Goal: Answer question/provide support: Share knowledge or assist other users

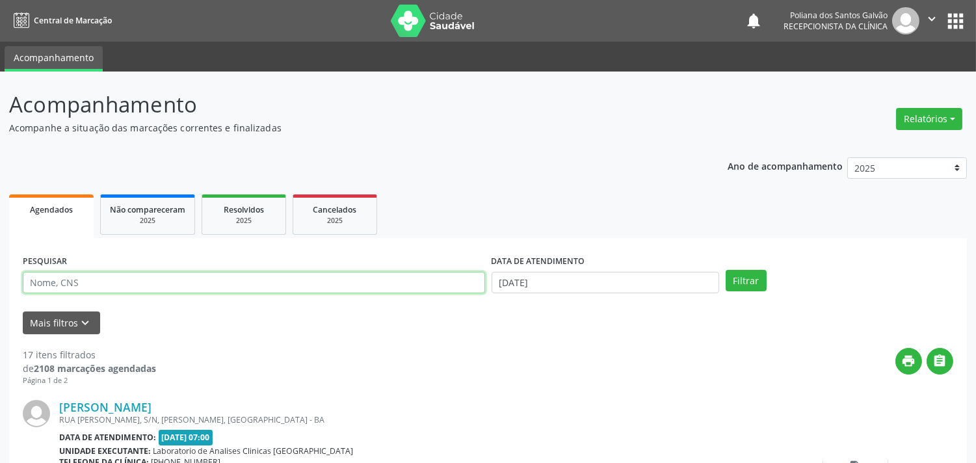
click at [125, 288] on input "text" at bounding box center [254, 283] width 462 height 22
type input "[PERSON_NAME]"
click at [726, 270] on button "Filtrar" at bounding box center [746, 281] width 41 height 22
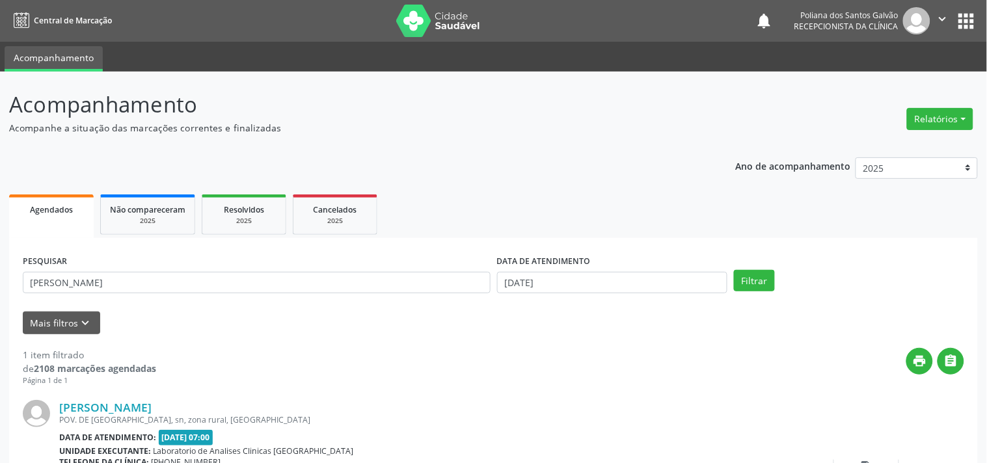
scroll to position [120, 0]
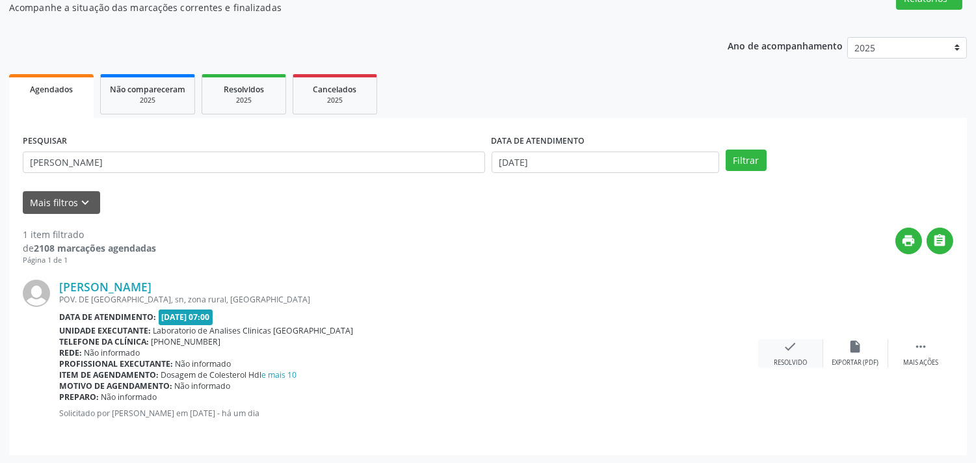
click at [781, 358] on div "Resolvido" at bounding box center [790, 362] width 33 height 9
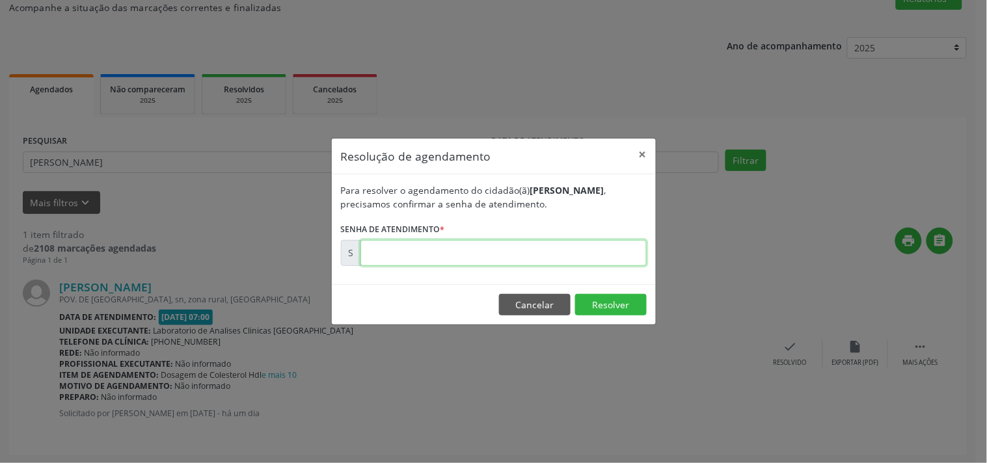
click at [615, 261] on input "text" at bounding box center [503, 253] width 286 height 26
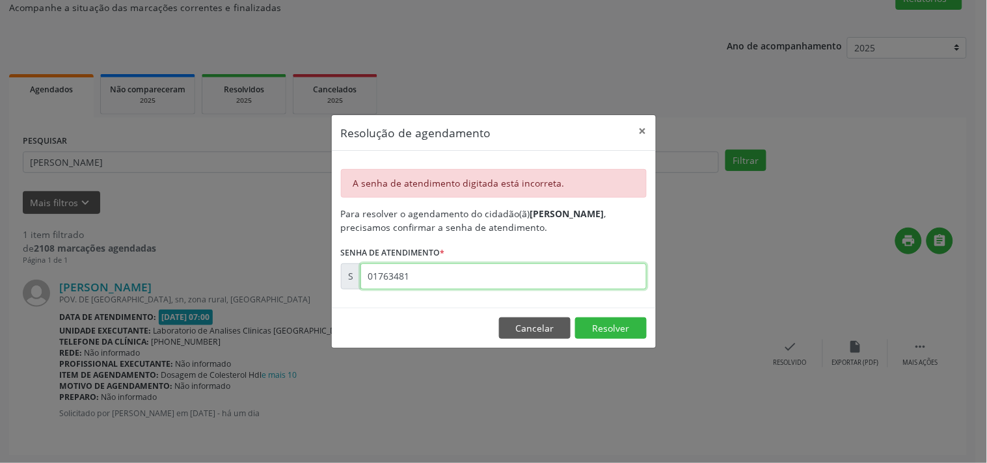
click at [386, 278] on input "01763481" at bounding box center [503, 276] width 286 height 26
type input "00173481"
click at [601, 324] on button "Resolver" at bounding box center [611, 328] width 72 height 22
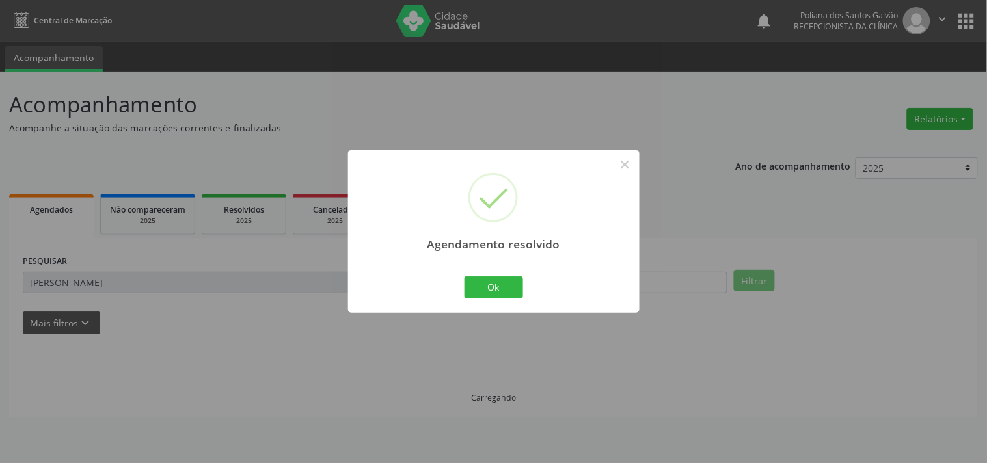
scroll to position [0, 0]
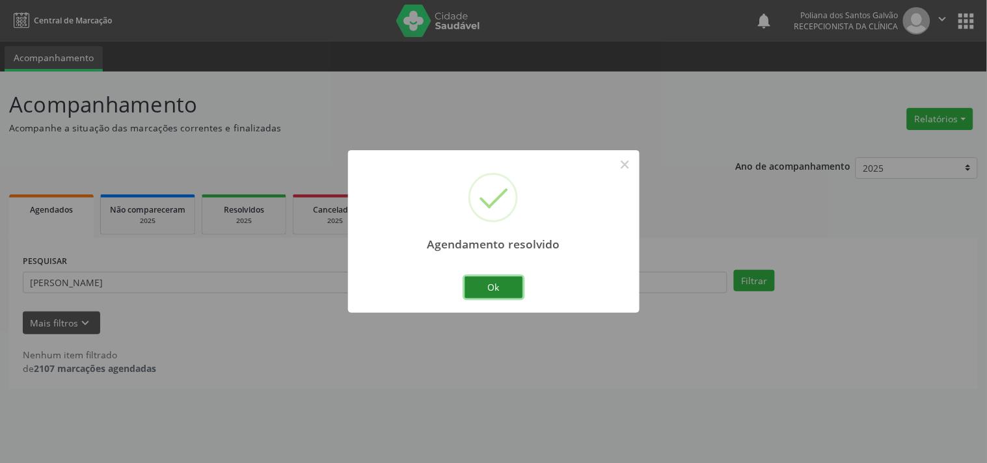
click at [489, 280] on button "Ok" at bounding box center [493, 287] width 59 height 22
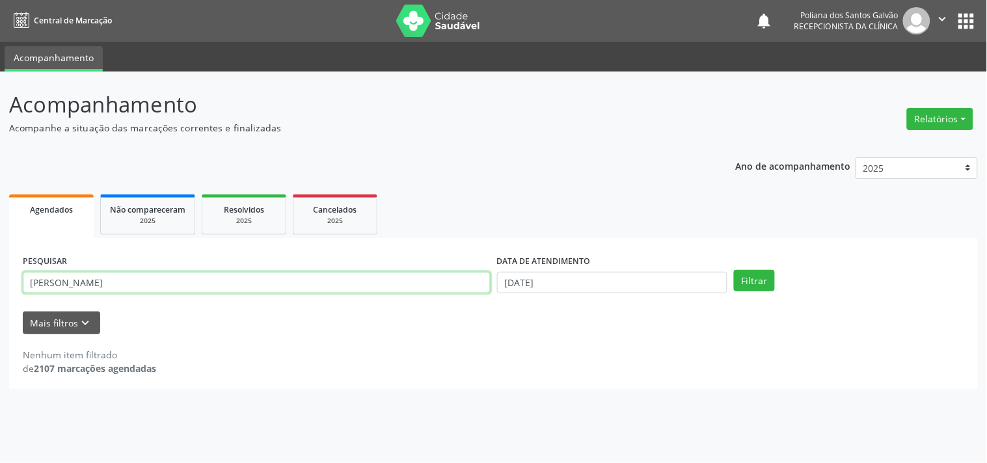
drag, startPoint x: 427, startPoint y: 273, endPoint x: 0, endPoint y: 35, distance: 488.6
click at [0, 62] on div "Central de Marcação notifications Poliana dos Santos Galvão Recepcionista da cl…" at bounding box center [493, 231] width 987 height 463
click at [734, 270] on button "Filtrar" at bounding box center [754, 281] width 41 height 22
click at [60, 281] on input "ISABEKL" at bounding box center [257, 283] width 468 height 22
type input "[PERSON_NAME]"
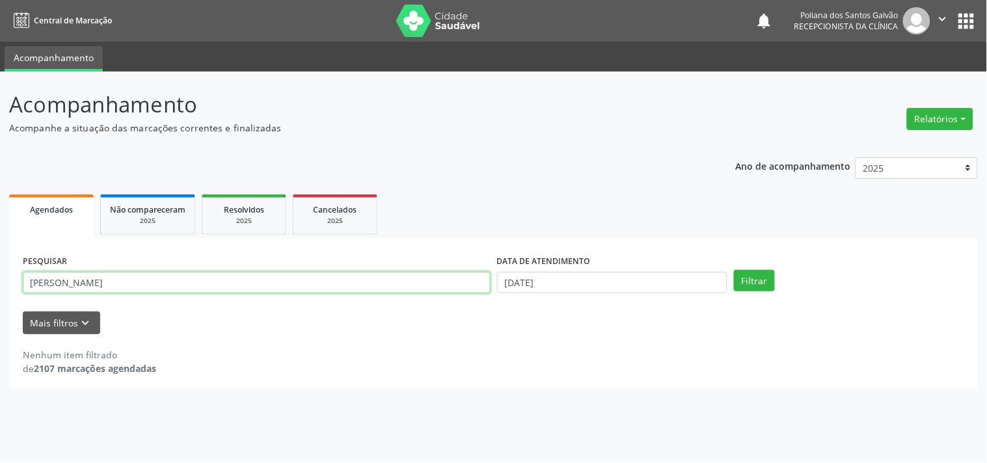
click at [734, 270] on button "Filtrar" at bounding box center [754, 281] width 41 height 22
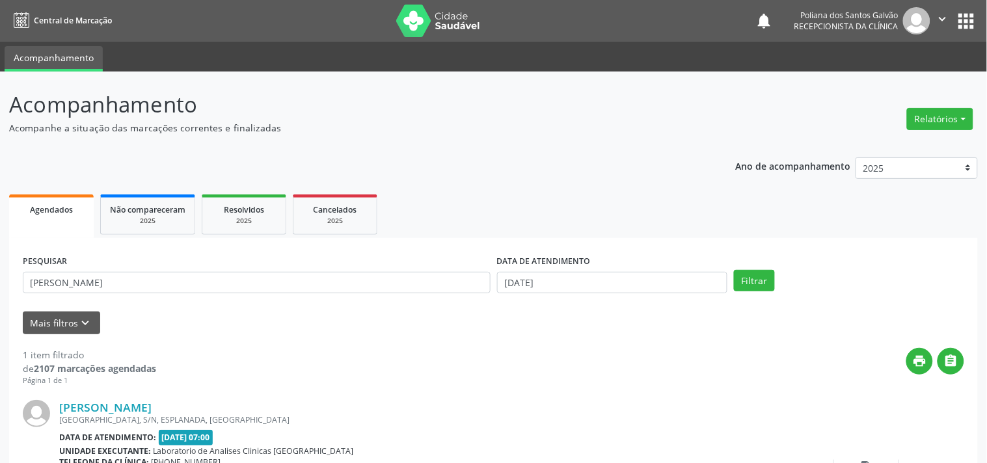
scroll to position [120, 0]
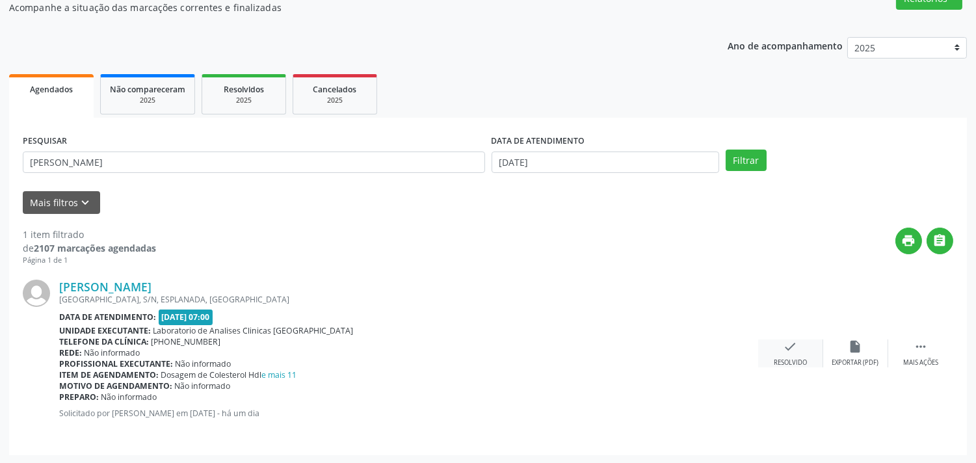
click at [787, 355] on div "check Resolvido" at bounding box center [790, 354] width 65 height 28
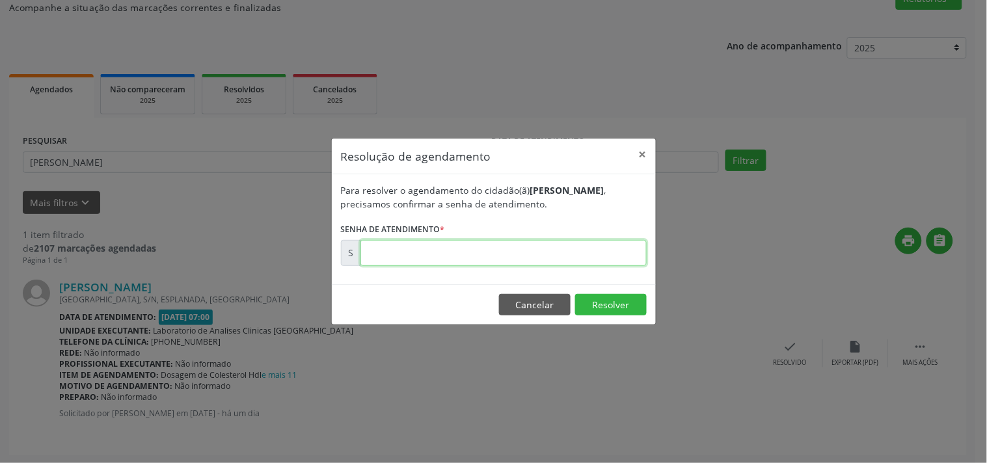
click at [610, 259] on input "text" at bounding box center [503, 253] width 286 height 26
type input "00173463"
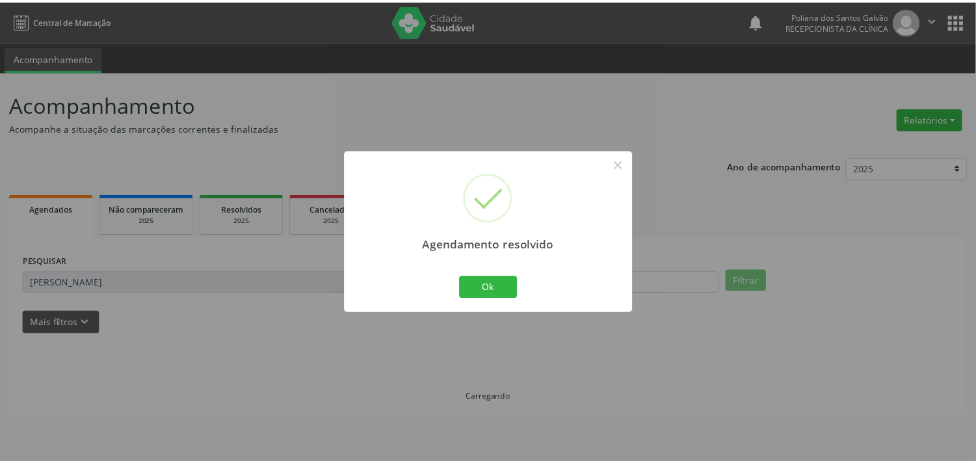
scroll to position [0, 0]
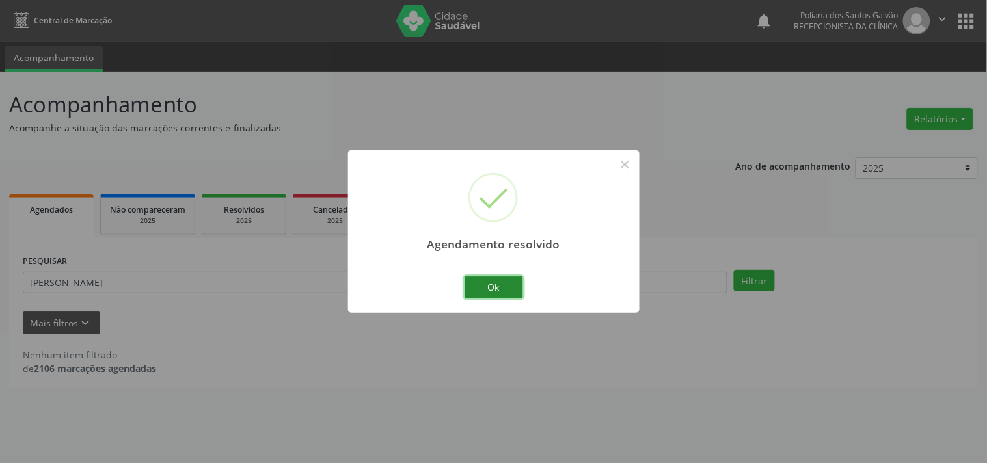
drag, startPoint x: 505, startPoint y: 294, endPoint x: 479, endPoint y: 294, distance: 26.0
click at [505, 294] on button "Ok" at bounding box center [493, 287] width 59 height 22
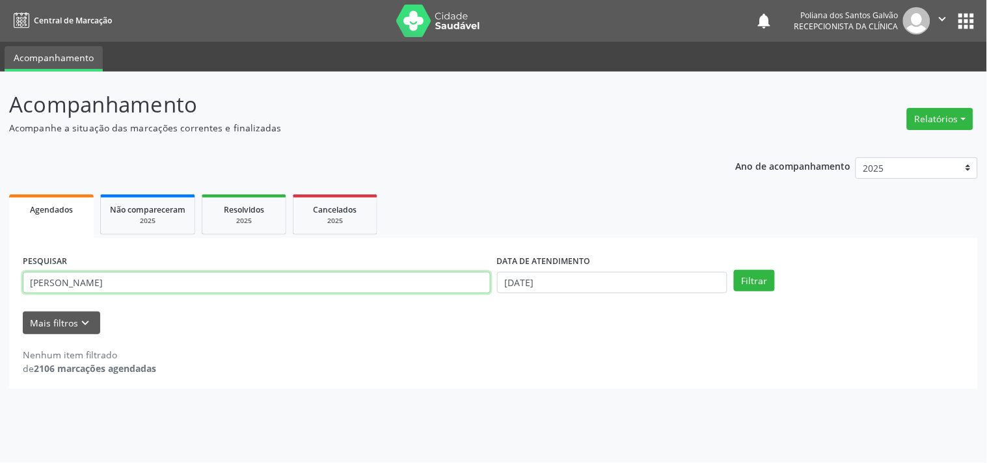
drag, startPoint x: 382, startPoint y: 284, endPoint x: 0, endPoint y: 105, distance: 422.5
click at [0, 135] on div "Acompanhamento Acompanhe a situação das marcações correntes e finalizadas Relat…" at bounding box center [493, 268] width 987 height 392
type input "Z"
type input "ZELIA"
click at [734, 270] on button "Filtrar" at bounding box center [754, 281] width 41 height 22
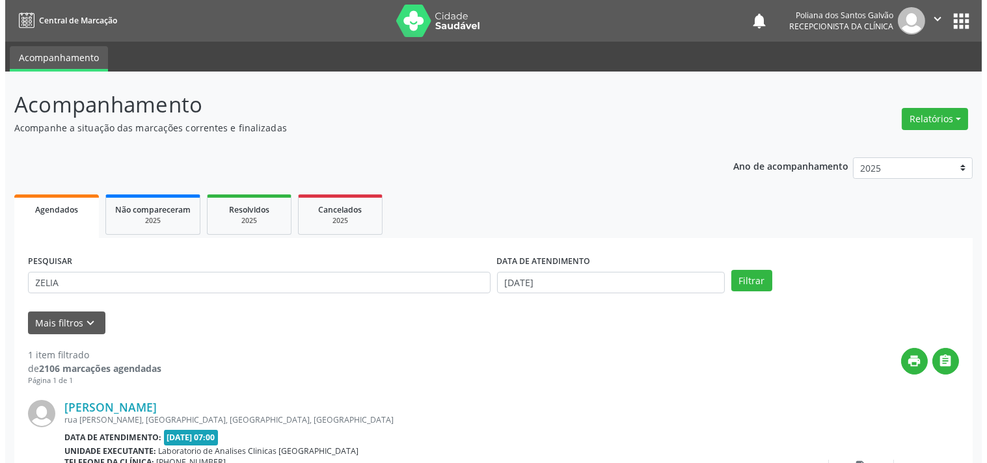
scroll to position [120, 0]
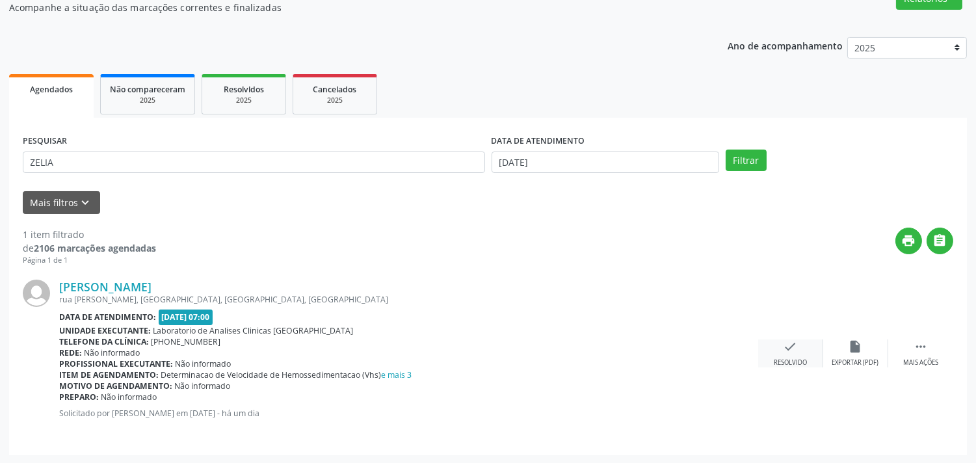
click at [788, 345] on icon "check" at bounding box center [791, 347] width 14 height 14
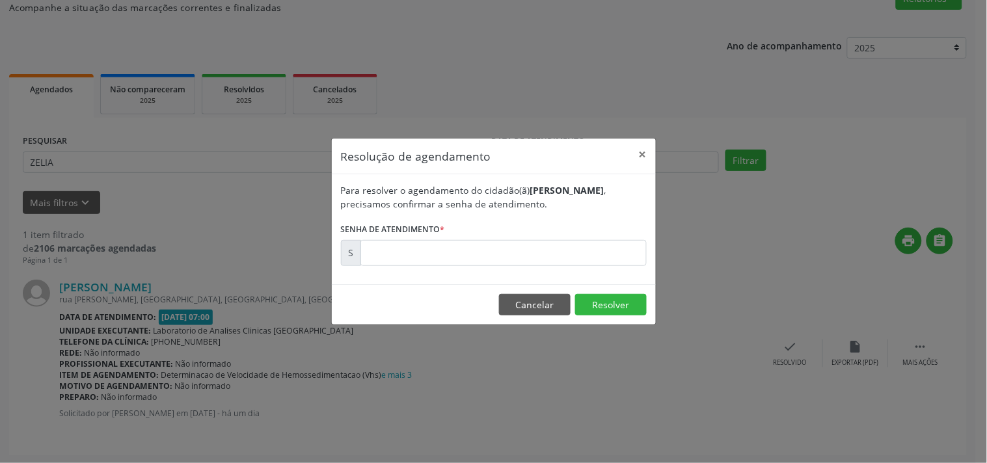
click at [529, 237] on form "Para resolver o agendamento do cidadão(ã) [PERSON_NAME] , precisamos confirmar …" at bounding box center [494, 224] width 306 height 83
click at [531, 243] on input "text" at bounding box center [503, 253] width 286 height 26
type input "00173479"
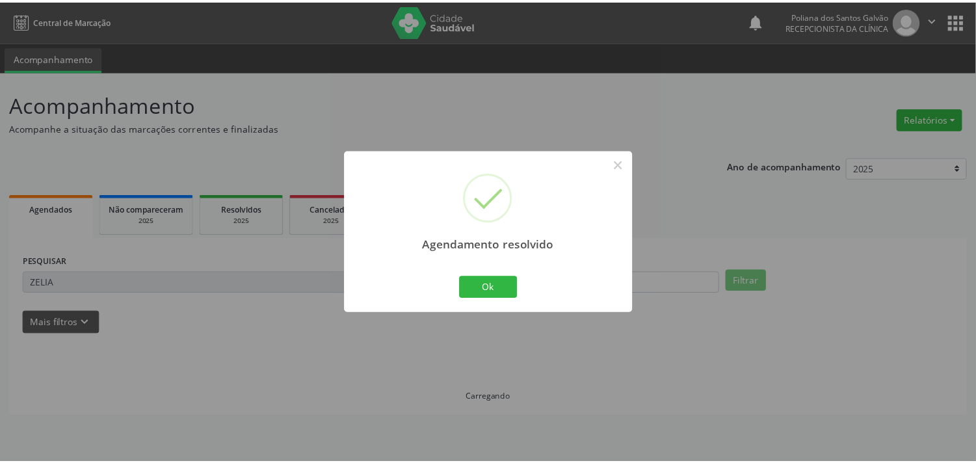
scroll to position [0, 0]
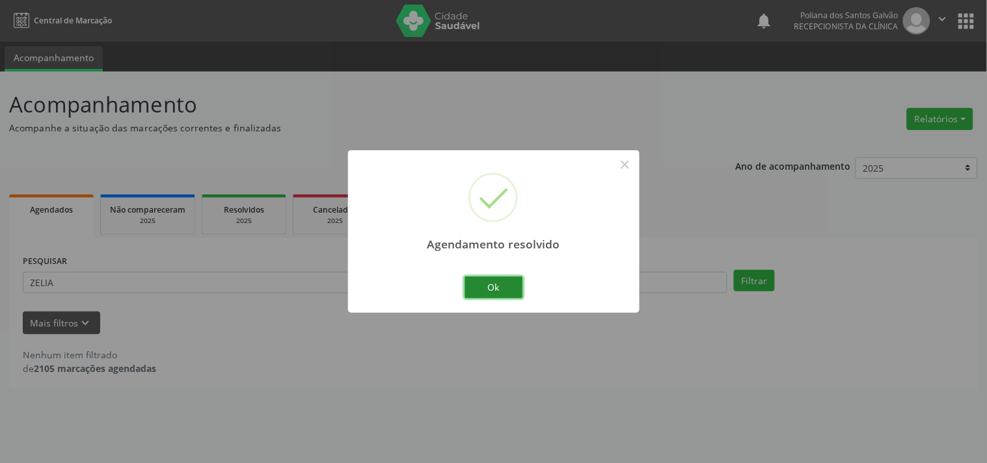
click at [489, 277] on button "Ok" at bounding box center [493, 287] width 59 height 22
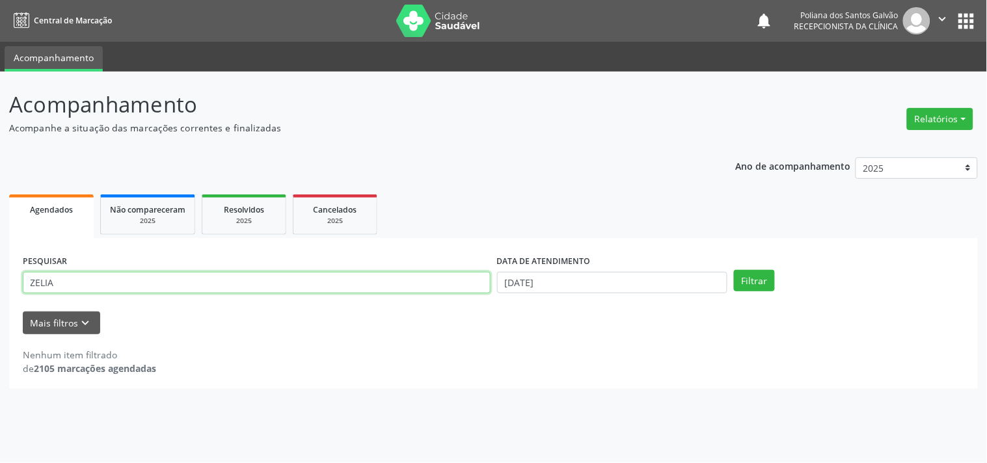
drag, startPoint x: 394, startPoint y: 287, endPoint x: 0, endPoint y: 115, distance: 430.0
click at [0, 115] on div "Acompanhamento Acompanhe a situação das marcações correntes e finalizadas Relat…" at bounding box center [493, 268] width 987 height 392
type input "[DATE]"
click at [734, 270] on button "Filtrar" at bounding box center [754, 281] width 41 height 22
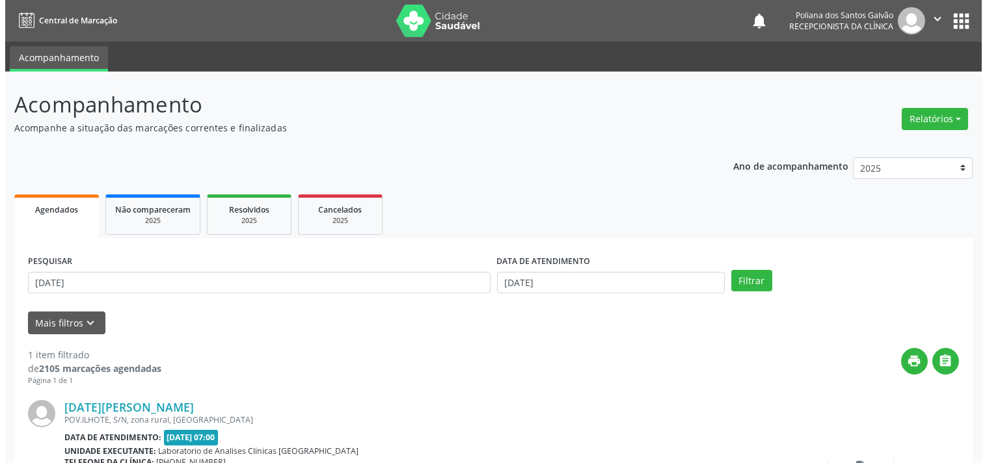
scroll to position [72, 0]
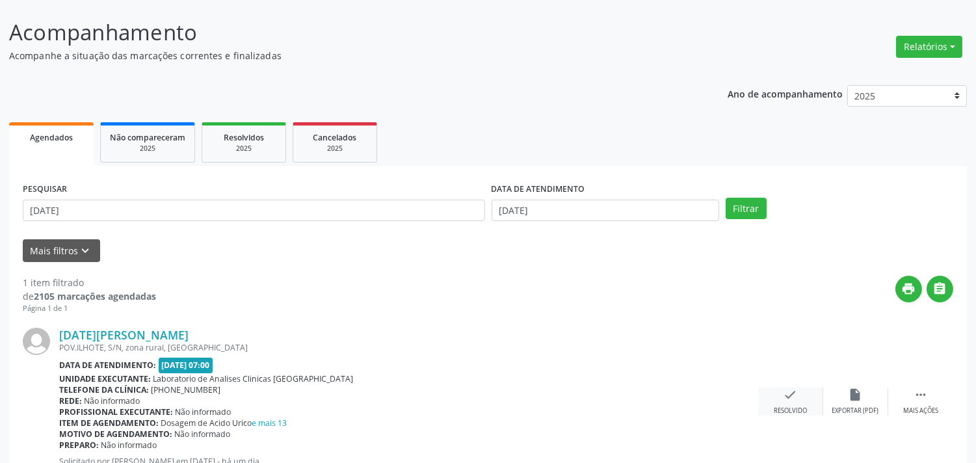
click at [764, 404] on div "check Resolvido" at bounding box center [790, 402] width 65 height 28
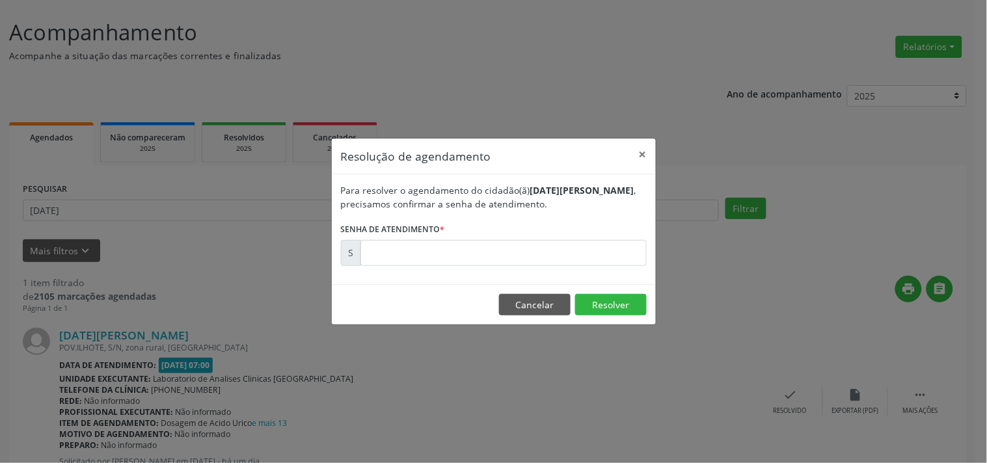
click at [564, 267] on div "Para resolver o agendamento do cidadão(ã) [DATE][PERSON_NAME] , precisamos conf…" at bounding box center [494, 229] width 324 height 110
click at [565, 254] on input "text" at bounding box center [503, 253] width 286 height 26
type input "00173462"
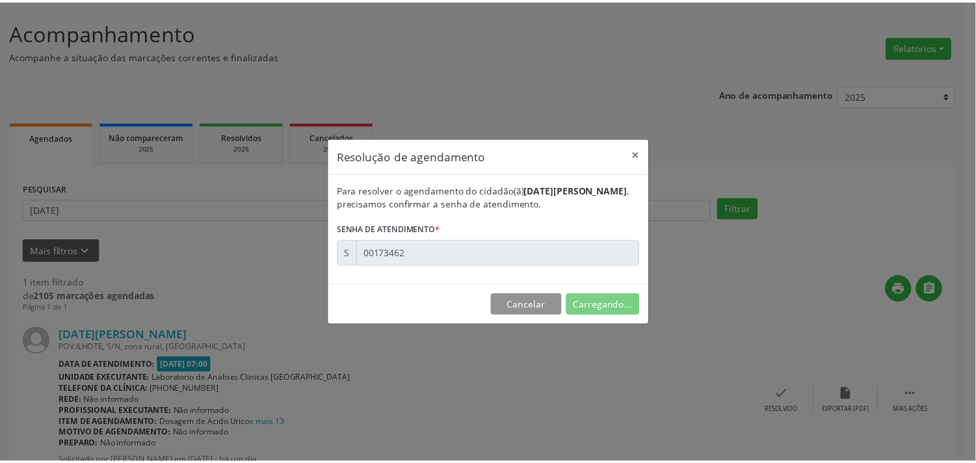
scroll to position [0, 0]
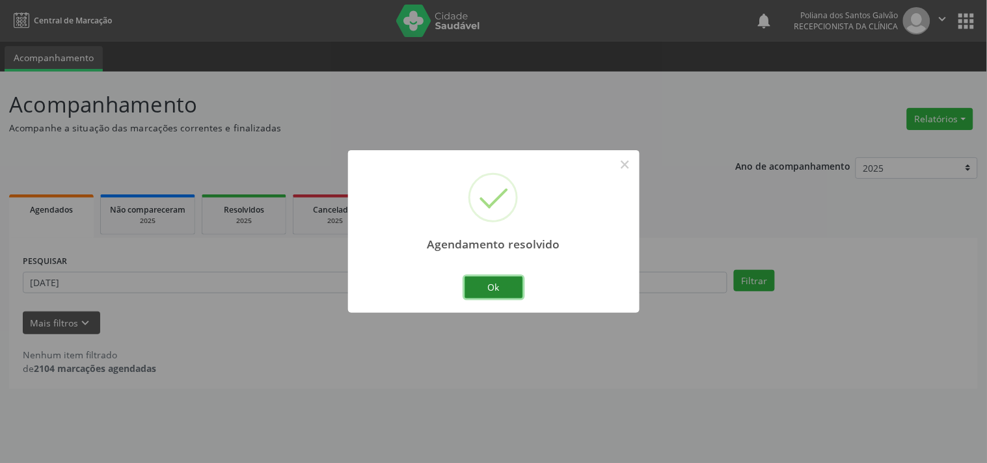
click at [479, 291] on button "Ok" at bounding box center [493, 287] width 59 height 22
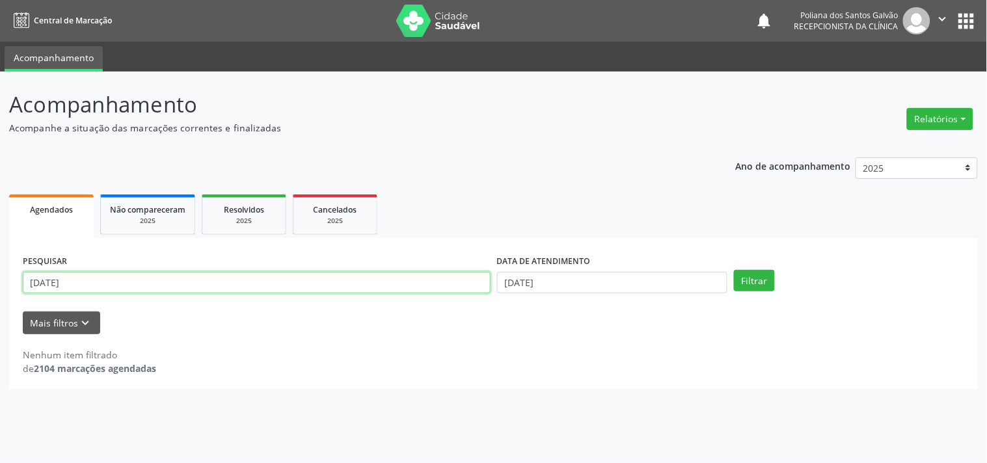
drag, startPoint x: 0, startPoint y: 115, endPoint x: 0, endPoint y: 38, distance: 77.4
click at [0, 80] on div "Acompanhamento Acompanhe a situação das marcações correntes e finalizadas Relat…" at bounding box center [493, 268] width 987 height 392
type input "LIZ GA"
click at [734, 270] on button "Filtrar" at bounding box center [754, 281] width 41 height 22
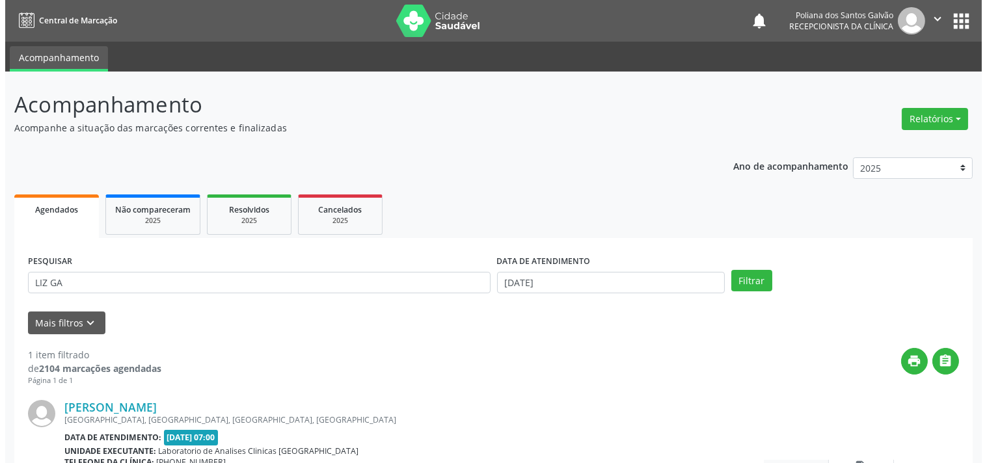
scroll to position [120, 0]
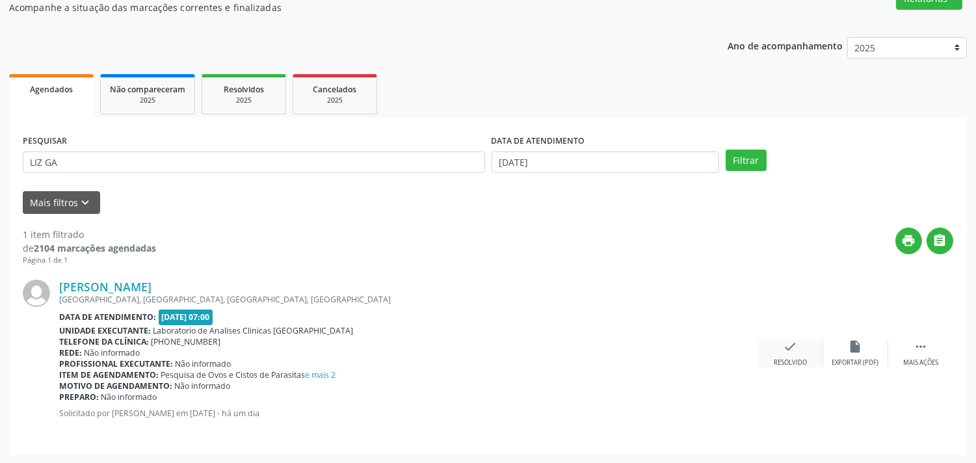
click at [800, 349] on div "check Resolvido" at bounding box center [790, 354] width 65 height 28
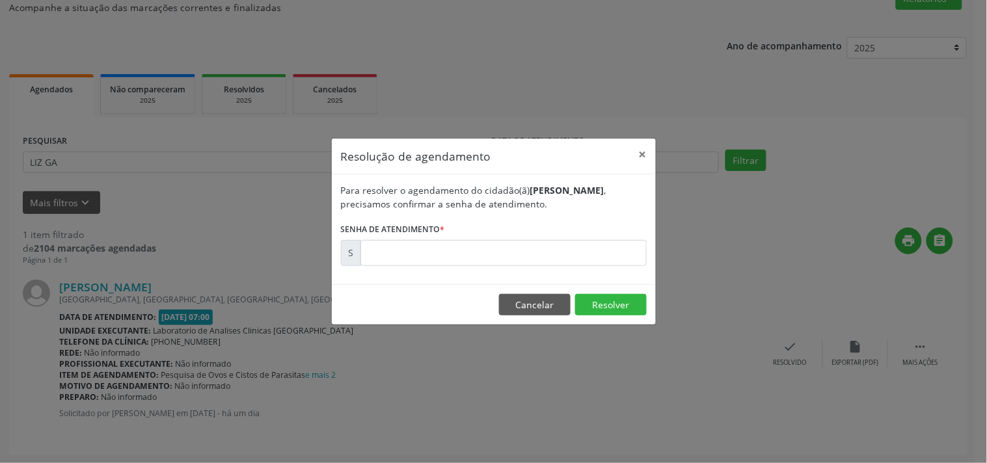
drag, startPoint x: 591, startPoint y: 267, endPoint x: 577, endPoint y: 259, distance: 15.7
click at [589, 265] on div "Para resolver o agendamento do cidadão(ã) [PERSON_NAME] , precisamos confirmar …" at bounding box center [494, 229] width 324 height 110
click at [577, 246] on input "text" at bounding box center [503, 253] width 286 height 26
type input "00173473"
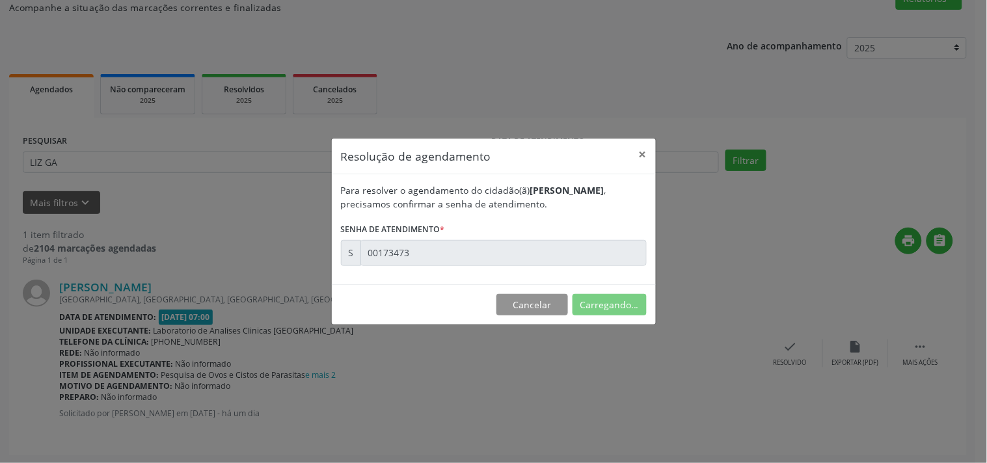
scroll to position [0, 0]
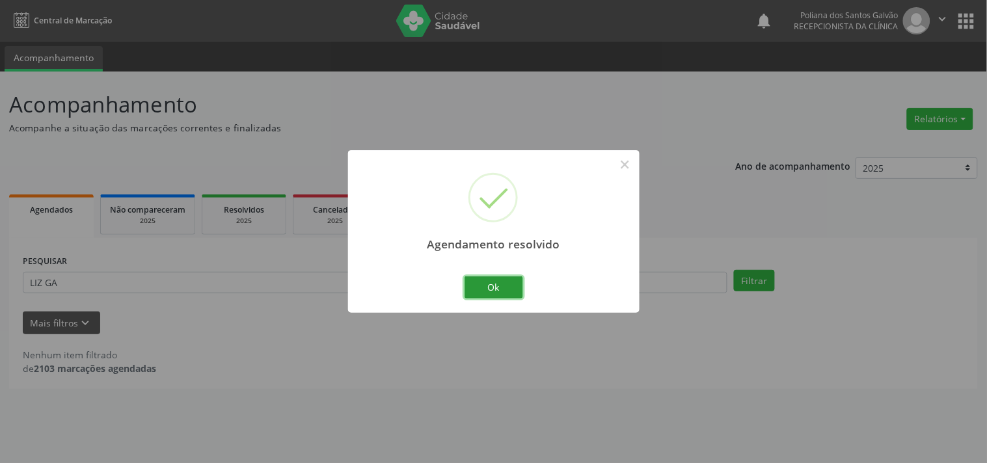
drag, startPoint x: 507, startPoint y: 285, endPoint x: 469, endPoint y: 288, distance: 38.5
click at [505, 287] on button "Ok" at bounding box center [493, 287] width 59 height 22
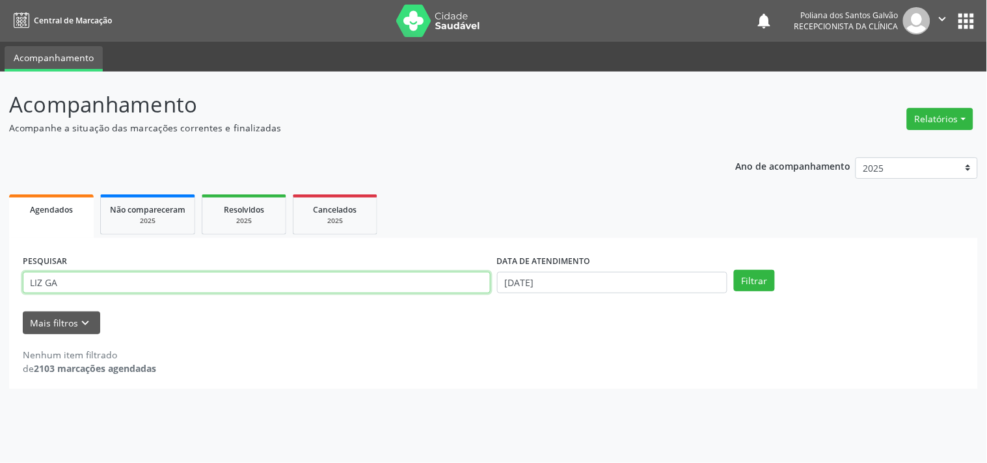
drag, startPoint x: 420, startPoint y: 289, endPoint x: 0, endPoint y: 46, distance: 485.0
click at [0, 57] on div "Central de Marcação notifications Poliana dos Santos Galvão Recepcionista da cl…" at bounding box center [493, 231] width 987 height 463
type input "SIEL"
click at [734, 270] on button "Filtrar" at bounding box center [754, 281] width 41 height 22
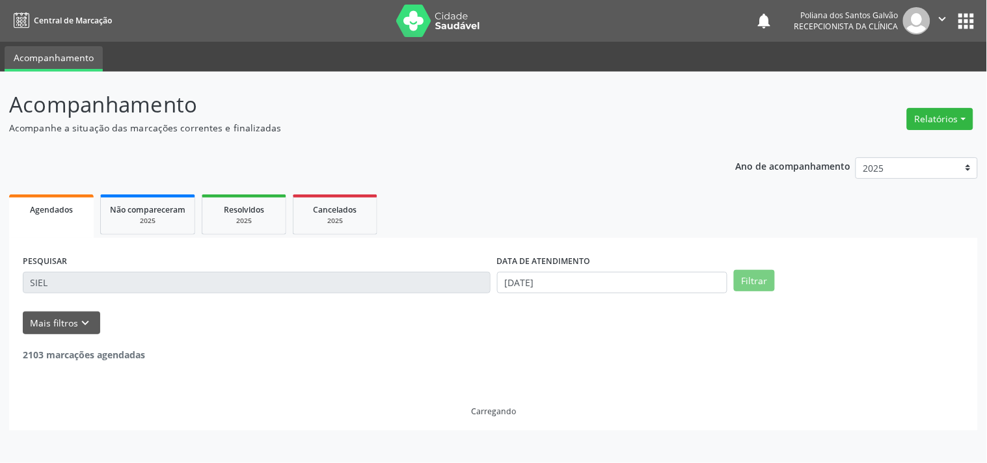
scroll to position [120, 0]
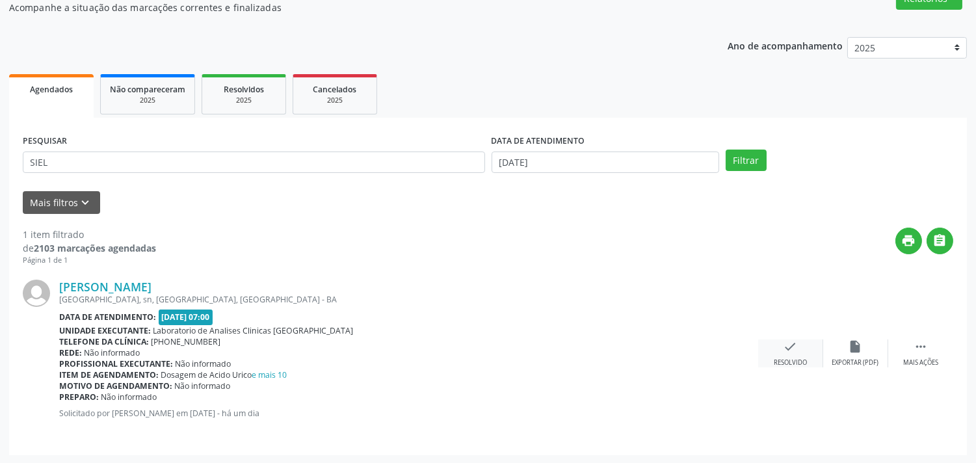
click at [781, 356] on div "check Resolvido" at bounding box center [790, 354] width 65 height 28
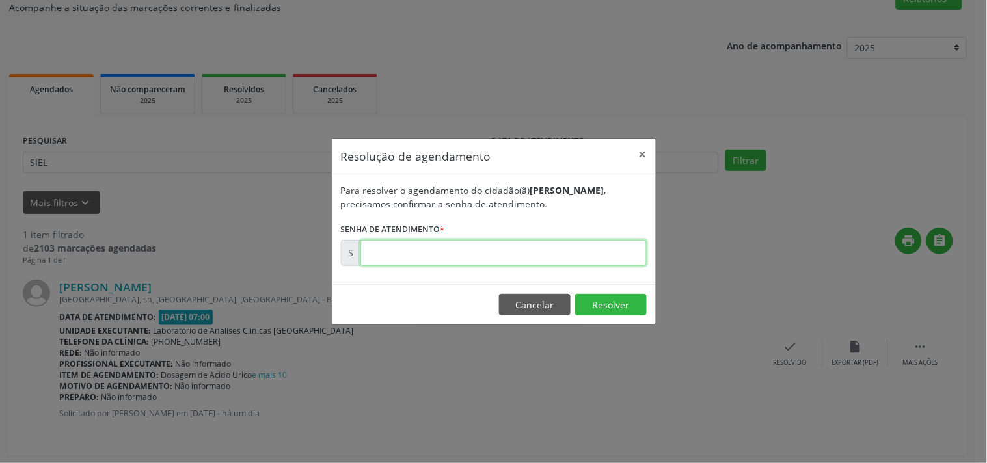
click at [586, 252] on input "text" at bounding box center [503, 253] width 286 height 26
type input "00173480"
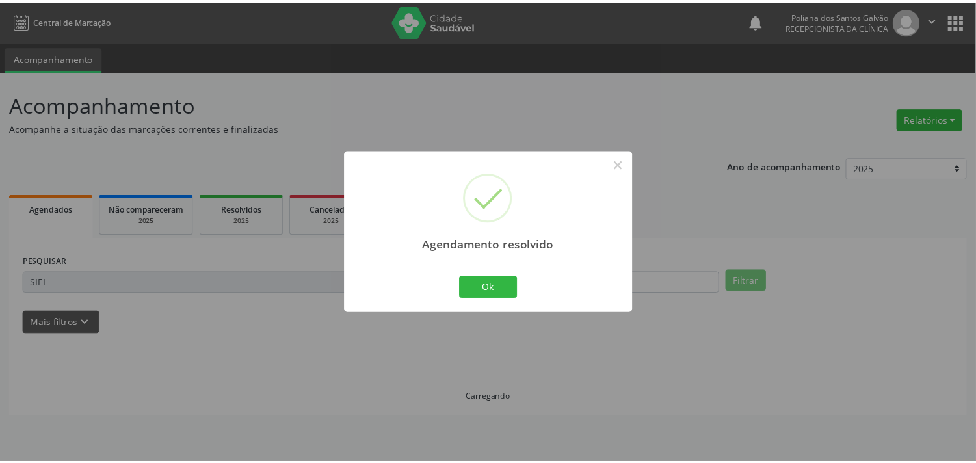
scroll to position [0, 0]
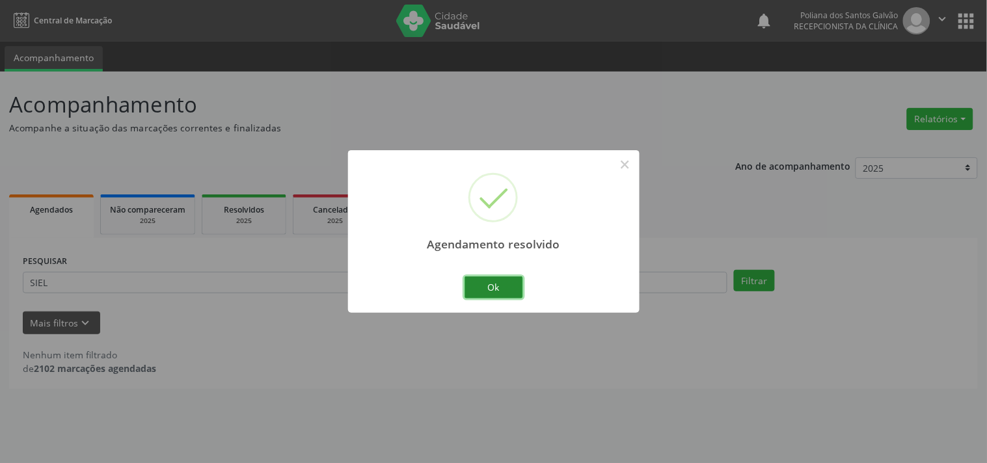
click at [493, 295] on button "Ok" at bounding box center [493, 287] width 59 height 22
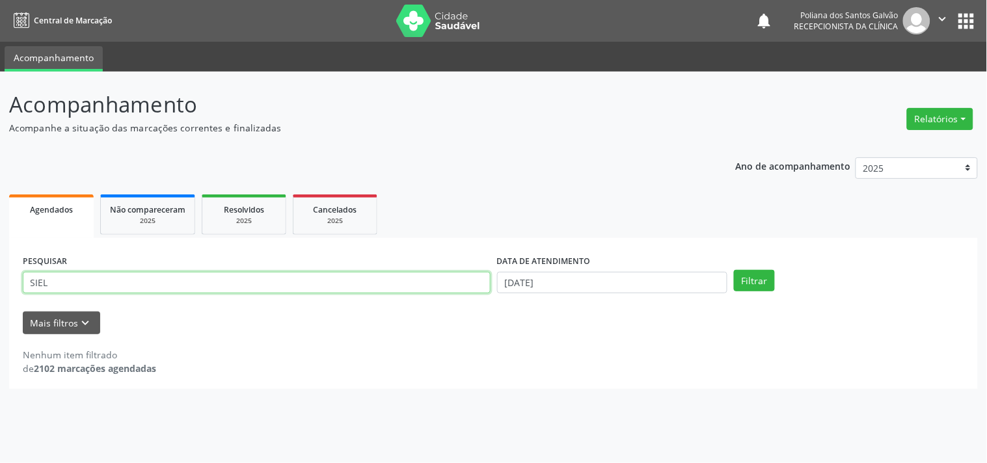
drag, startPoint x: 453, startPoint y: 278, endPoint x: 88, endPoint y: 141, distance: 389.6
click at [82, 152] on div "Ano de acompanhamento 2025 2024 2023 Agendados Não compareceram 2025 Resolvidos…" at bounding box center [493, 268] width 969 height 241
type input "S"
click at [734, 270] on button "Filtrar" at bounding box center [754, 281] width 41 height 22
click at [52, 286] on input "LINDIMA" at bounding box center [257, 283] width 468 height 22
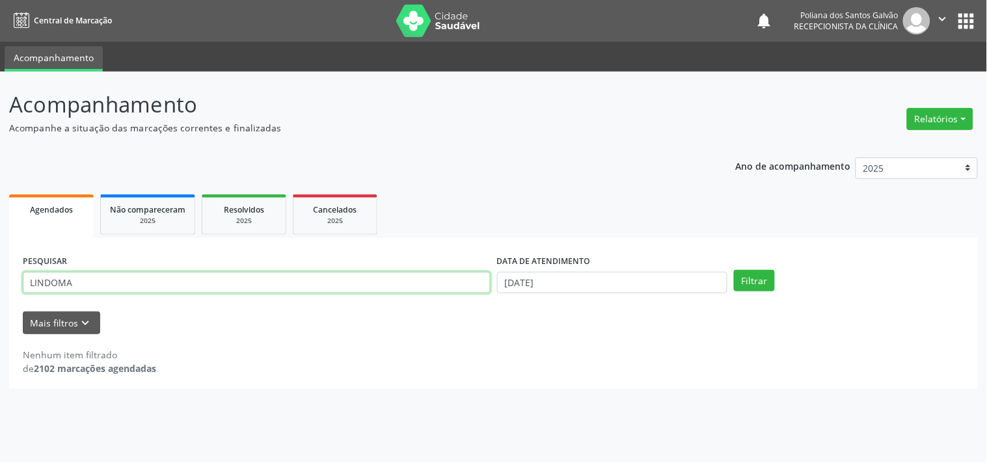
type input "LINDOMA"
click at [734, 270] on button "Filtrar" at bounding box center [754, 281] width 41 height 22
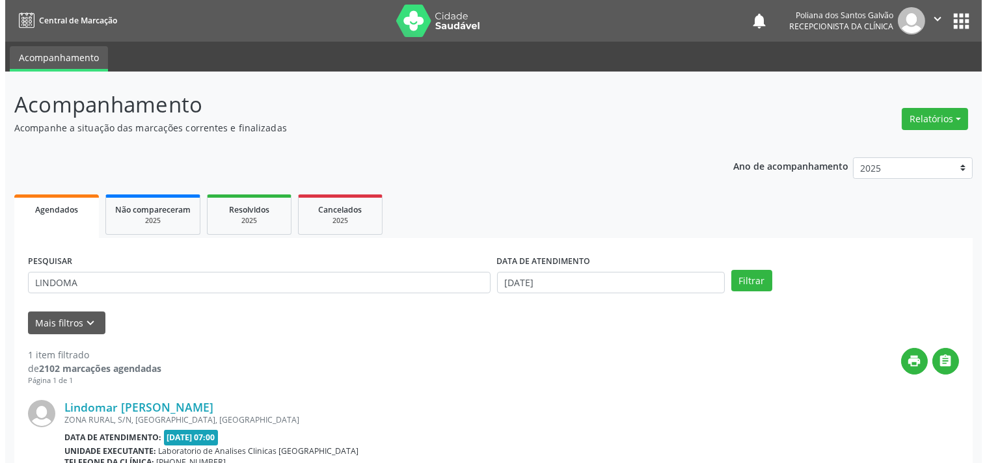
scroll to position [132, 0]
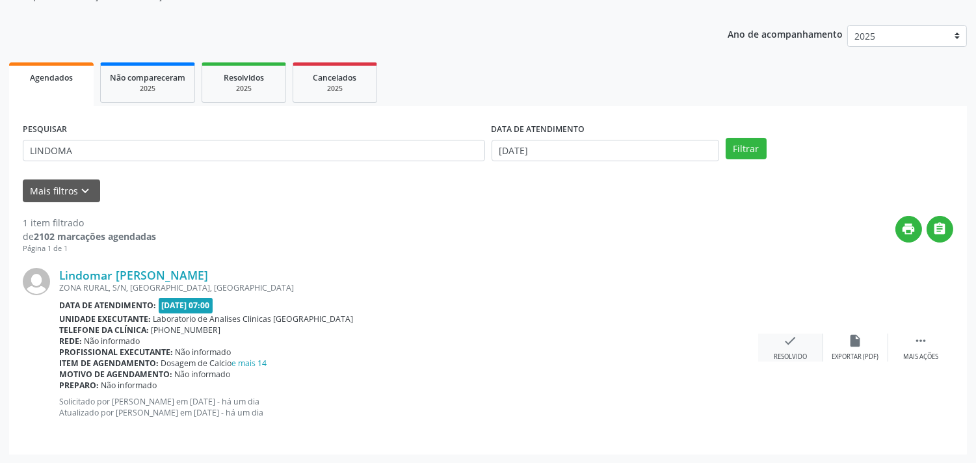
click at [789, 353] on div "Resolvido" at bounding box center [790, 357] width 33 height 9
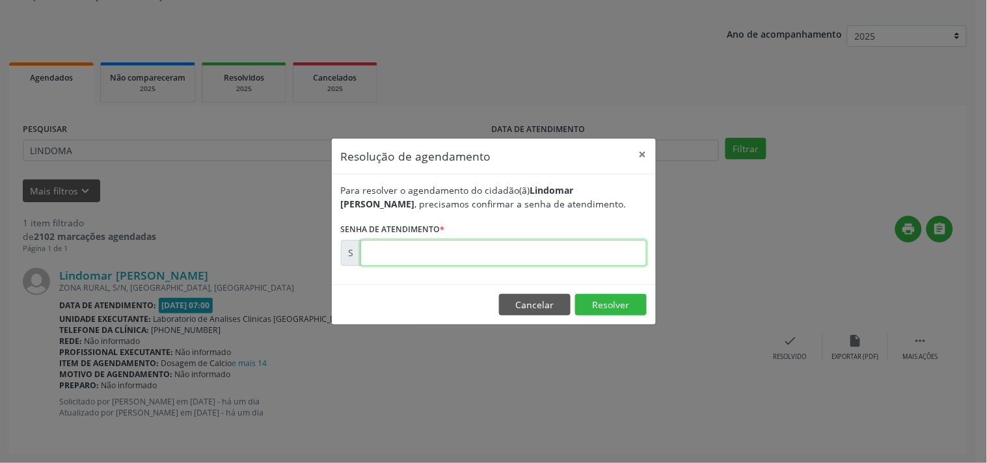
click at [586, 252] on input "text" at bounding box center [503, 253] width 286 height 26
type input "00173467"
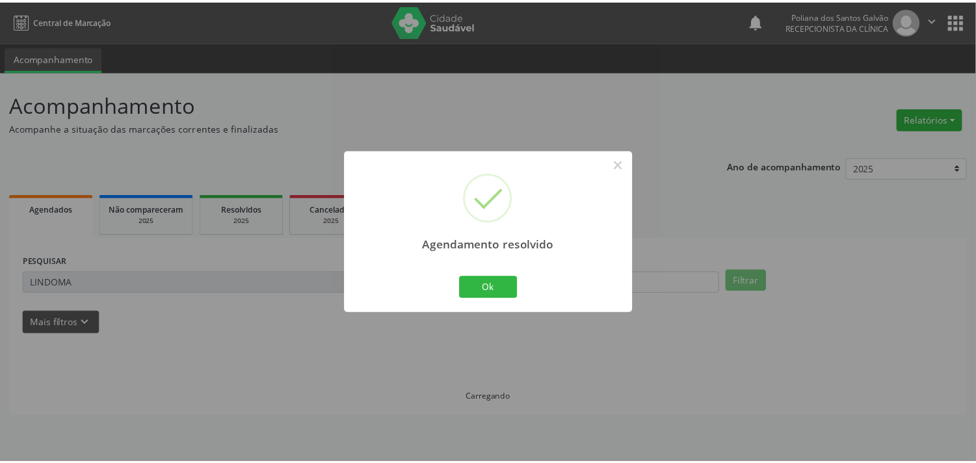
scroll to position [0, 0]
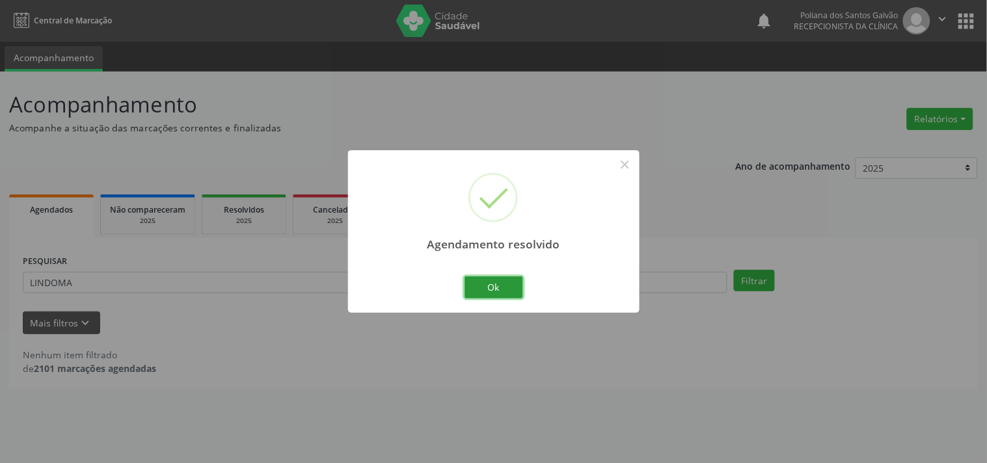
click at [500, 297] on button "Ok" at bounding box center [493, 287] width 59 height 22
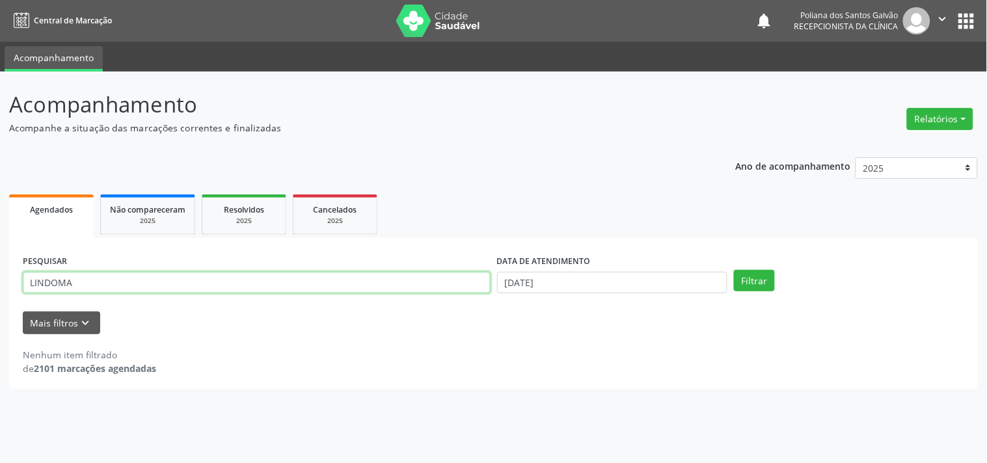
drag, startPoint x: 444, startPoint y: 284, endPoint x: 0, endPoint y: 85, distance: 486.8
click at [0, 104] on div "Acompanhamento Acompanhe a situação das marcações correntes e finalizadas Relat…" at bounding box center [493, 268] width 987 height 392
type input "MARLI"
click at [734, 270] on button "Filtrar" at bounding box center [754, 281] width 41 height 22
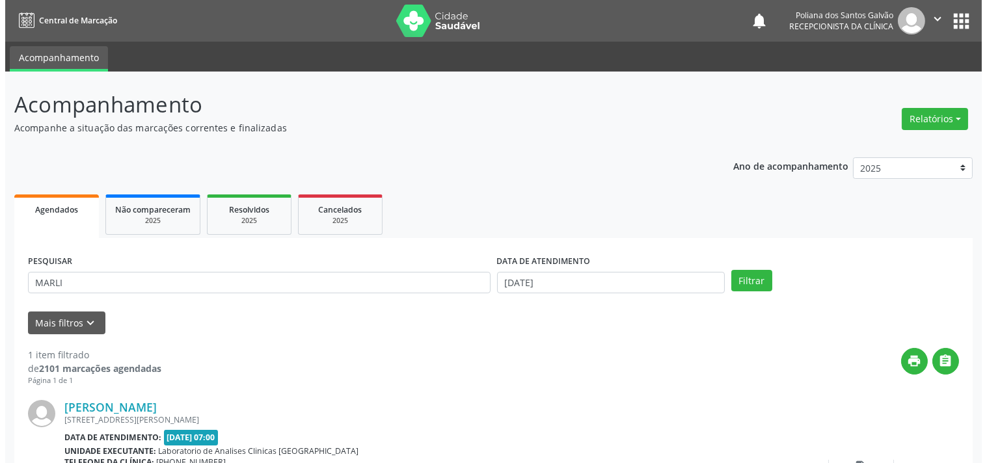
scroll to position [120, 0]
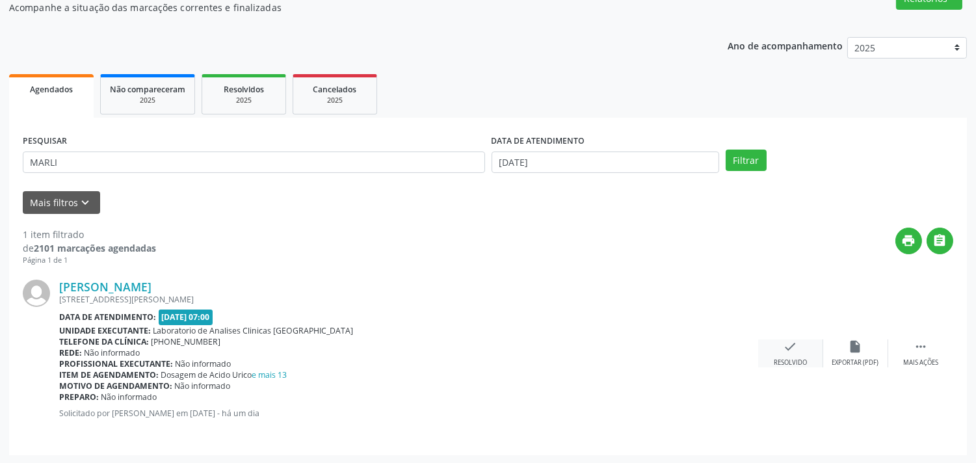
click at [787, 343] on icon "check" at bounding box center [791, 347] width 14 height 14
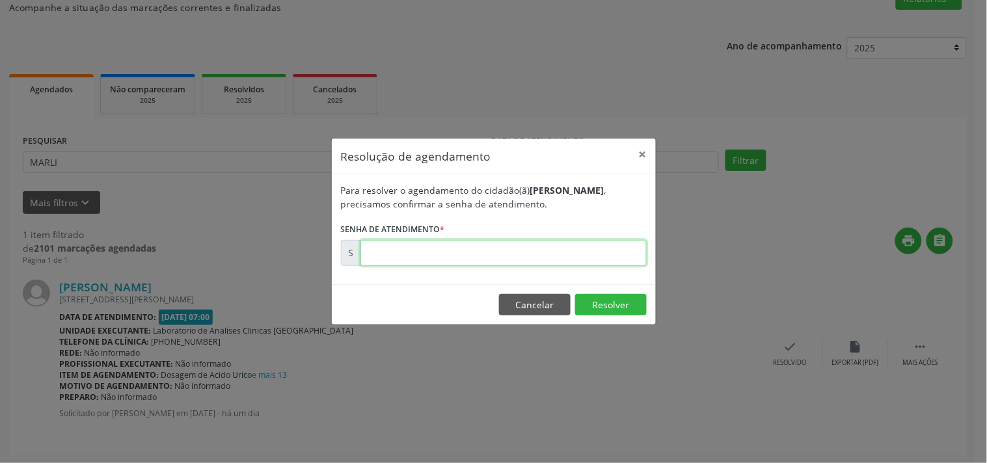
click at [555, 250] on input "text" at bounding box center [503, 253] width 286 height 26
type input "00173471"
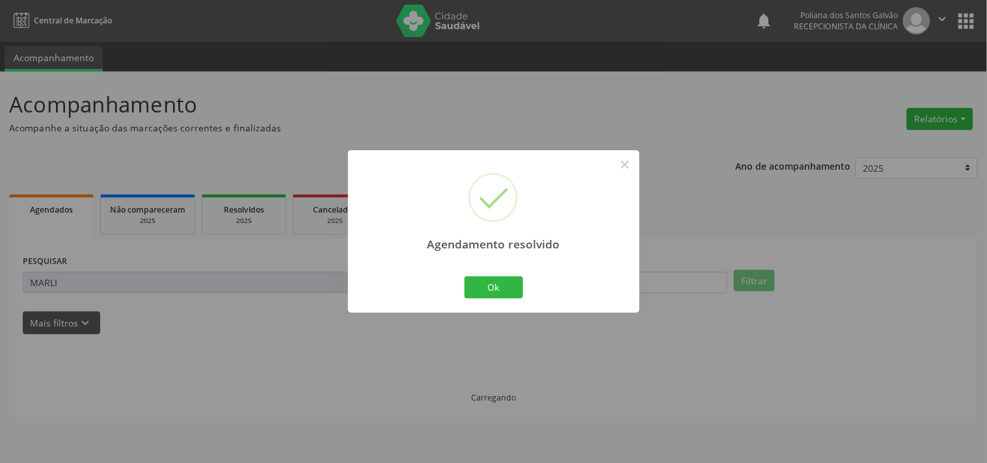
scroll to position [0, 0]
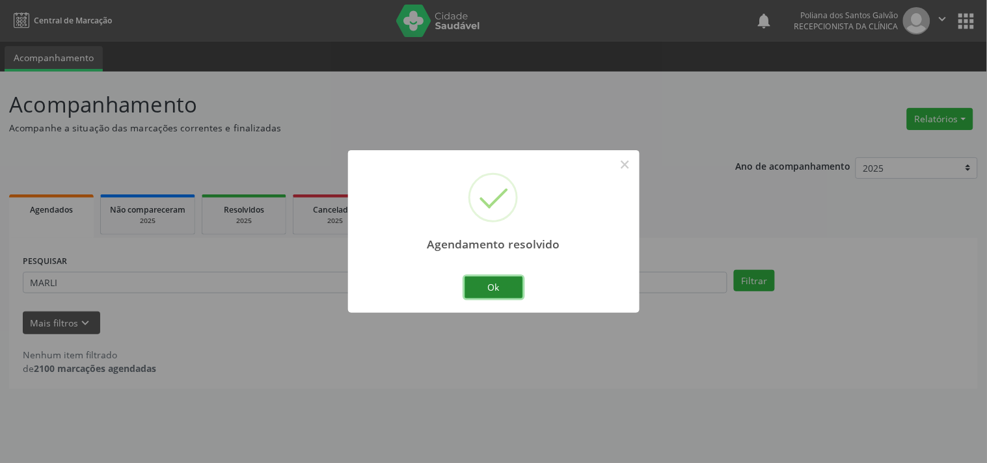
click at [497, 289] on button "Ok" at bounding box center [493, 287] width 59 height 22
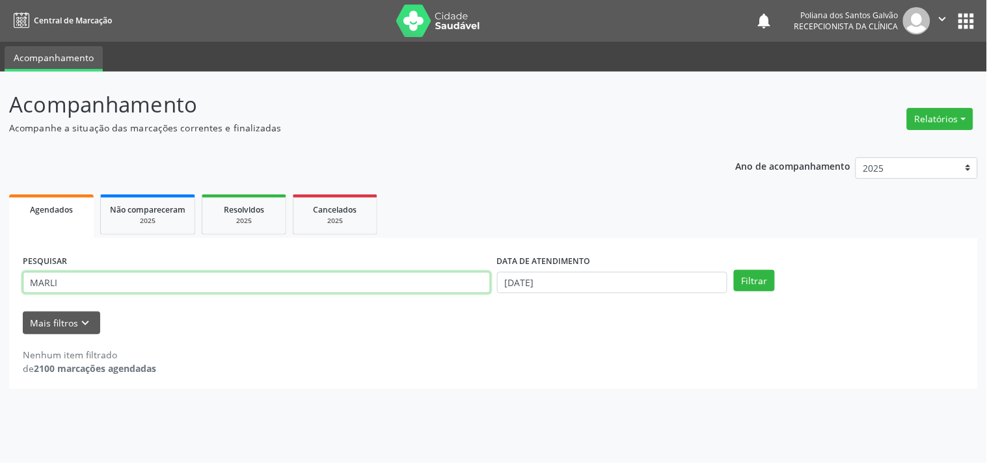
drag, startPoint x: 430, startPoint y: 272, endPoint x: 0, endPoint y: 21, distance: 497.6
click at [0, 31] on div "Central de Marcação notifications Poliana dos Santos Galvão Recepcionista da cl…" at bounding box center [493, 231] width 987 height 463
type input "ZILDA"
click at [734, 270] on button "Filtrar" at bounding box center [754, 281] width 41 height 22
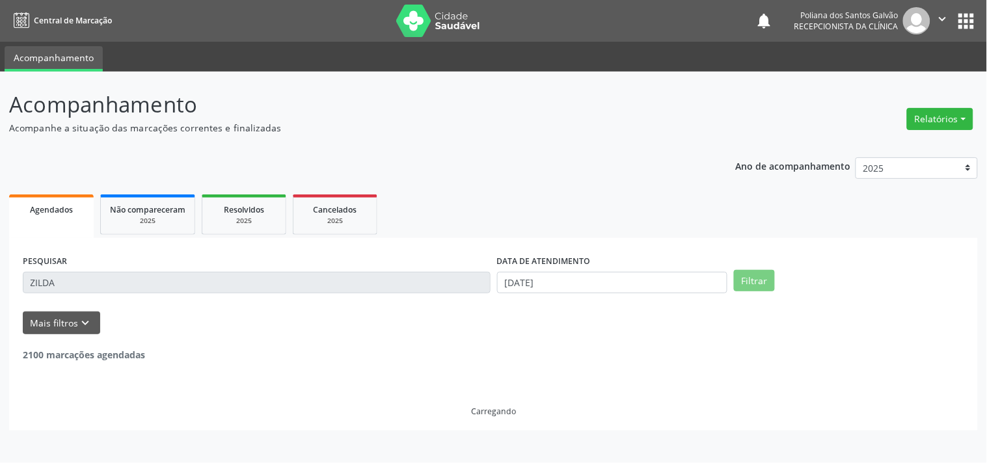
scroll to position [120, 0]
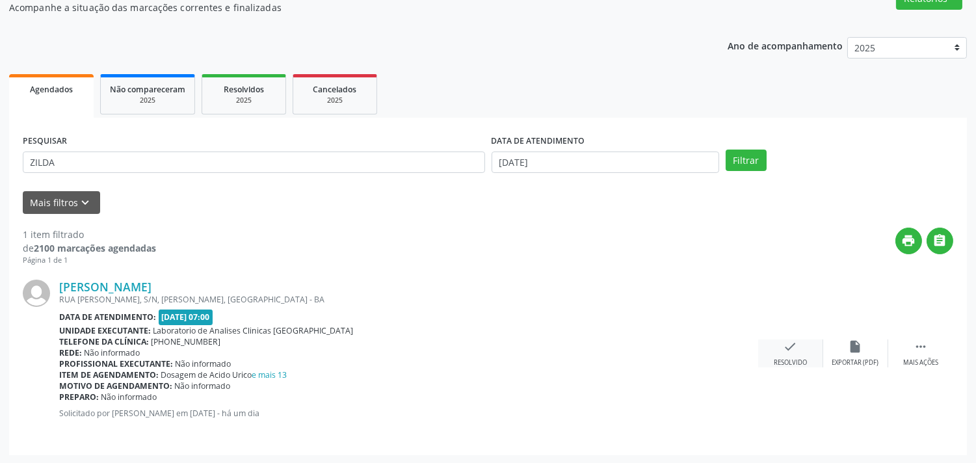
click at [795, 364] on div "Resolvido" at bounding box center [790, 362] width 33 height 9
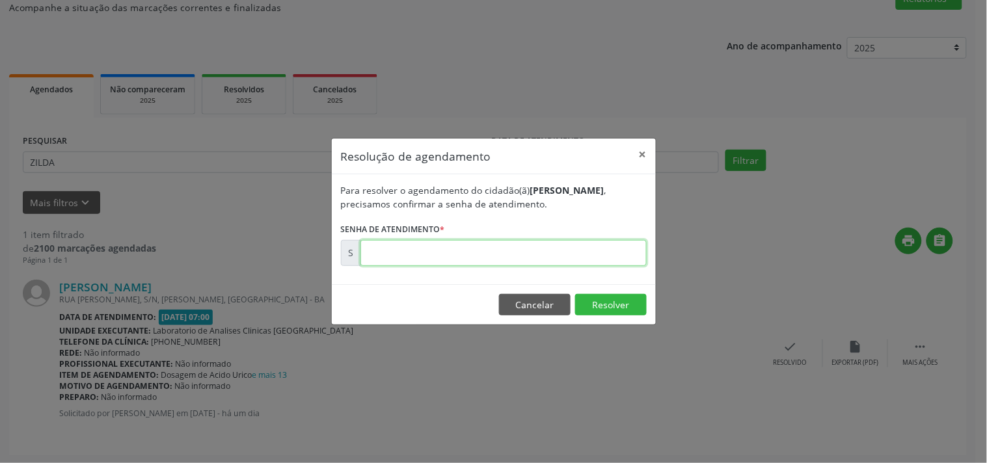
click at [602, 262] on input "text" at bounding box center [503, 253] width 286 height 26
type input "00173461"
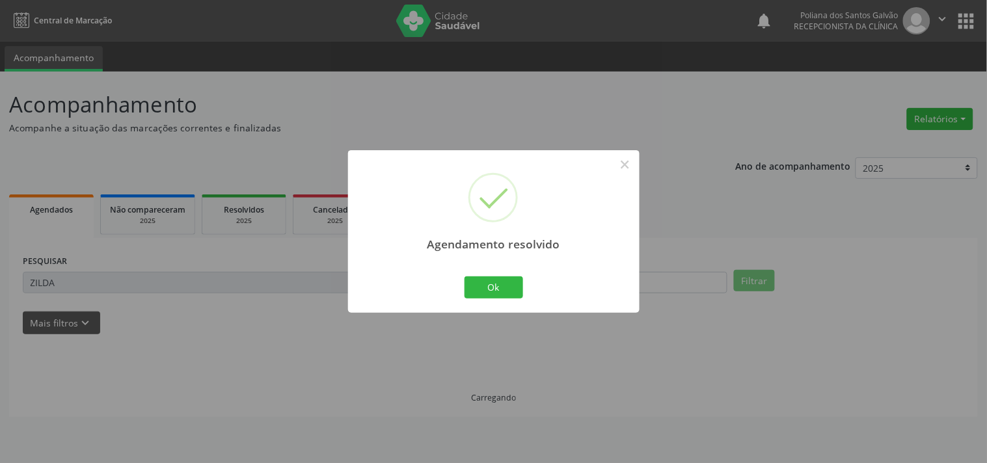
scroll to position [0, 0]
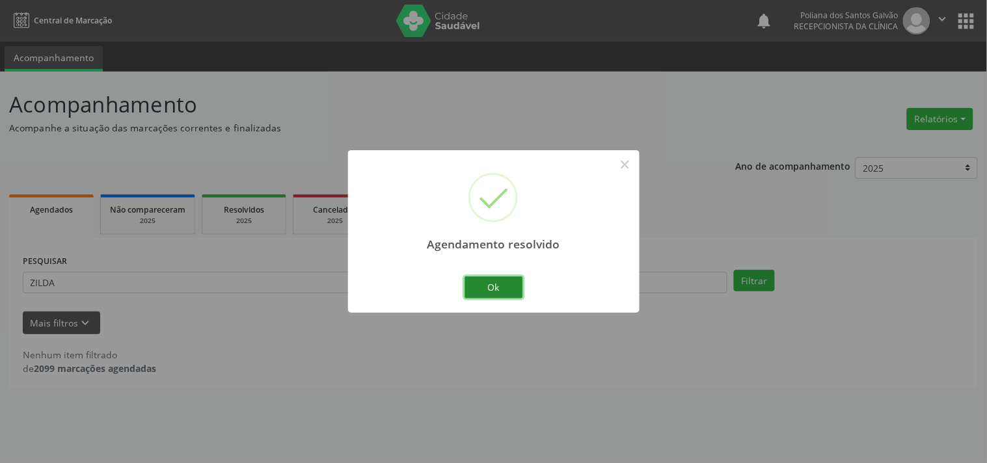
click at [505, 295] on button "Ok" at bounding box center [493, 287] width 59 height 22
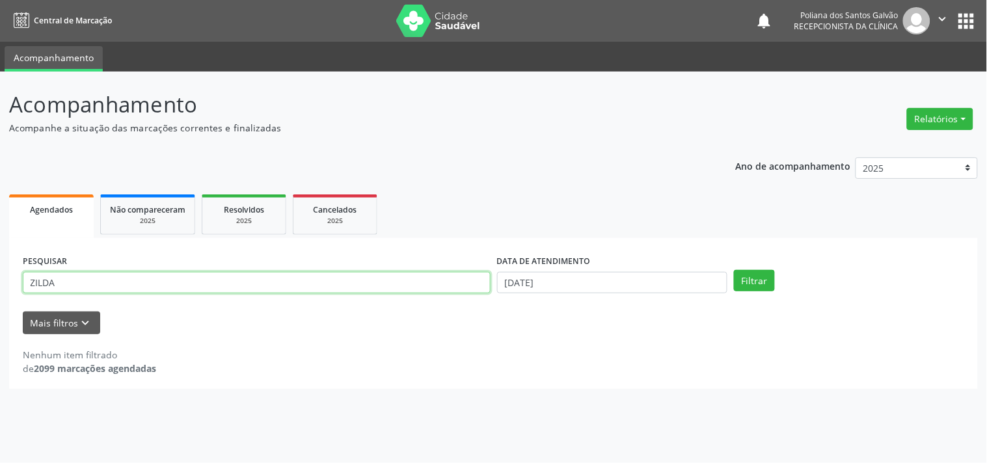
drag, startPoint x: 423, startPoint y: 291, endPoint x: 0, endPoint y: 107, distance: 461.1
click at [0, 114] on div "Acompanhamento Acompanhe a situação das marcações correntes e finalizadas Relat…" at bounding box center [493, 268] width 987 height 392
type input "[PERSON_NAME]"
click at [734, 270] on button "Filtrar" at bounding box center [754, 281] width 41 height 22
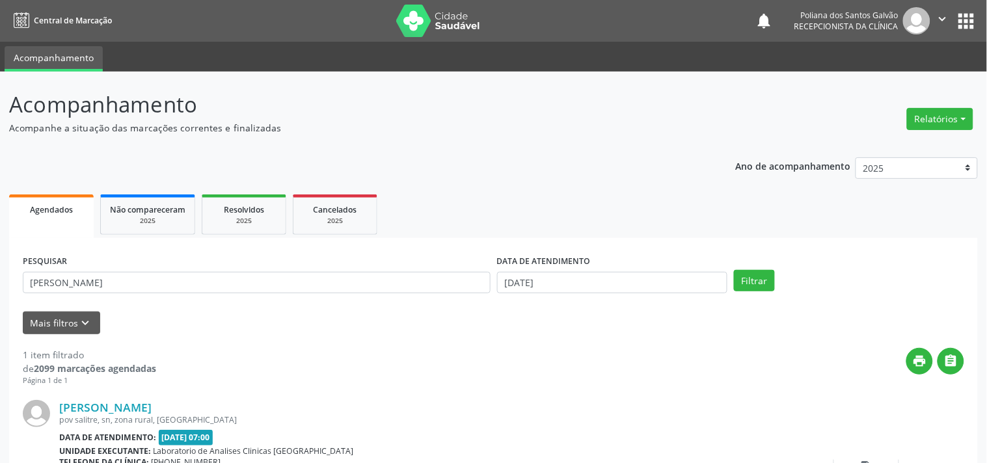
scroll to position [120, 0]
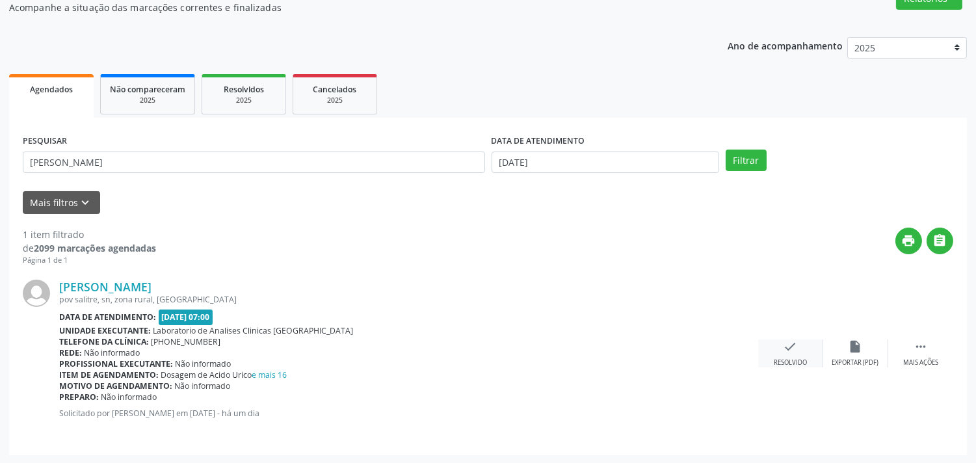
click at [784, 349] on icon "check" at bounding box center [791, 347] width 14 height 14
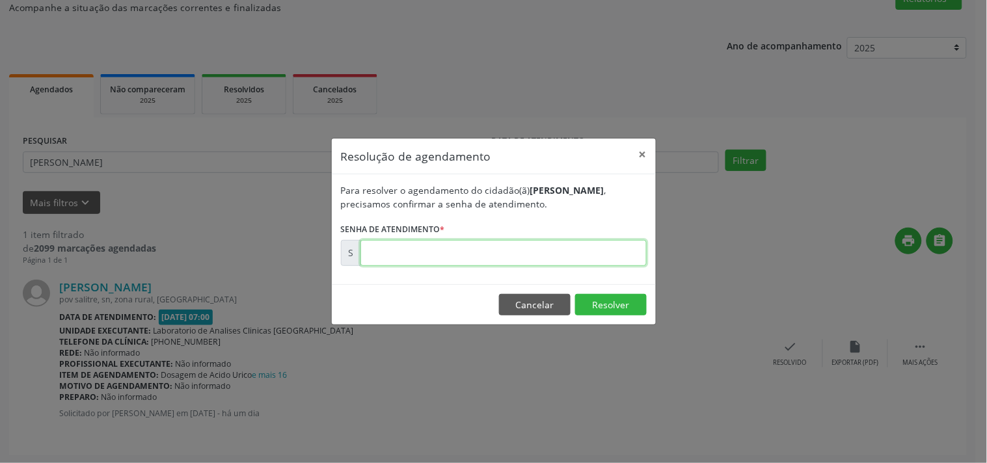
click at [591, 255] on input "text" at bounding box center [503, 253] width 286 height 26
type input "00173477"
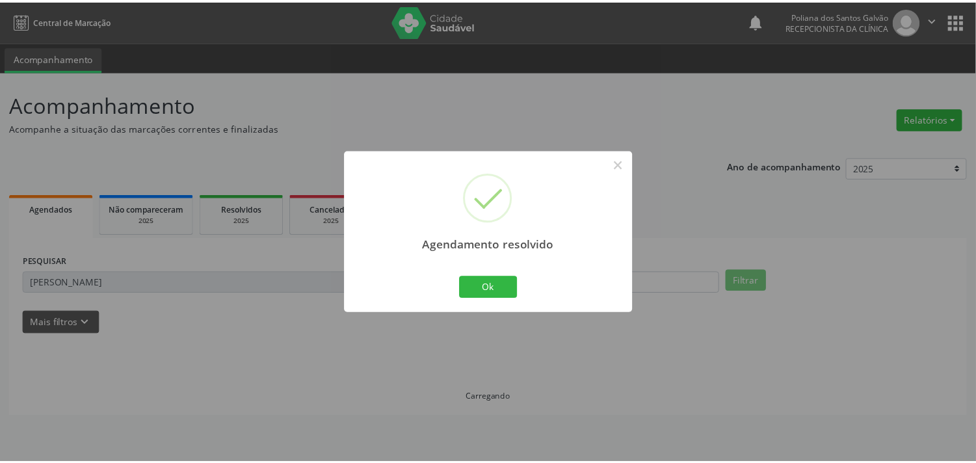
scroll to position [0, 0]
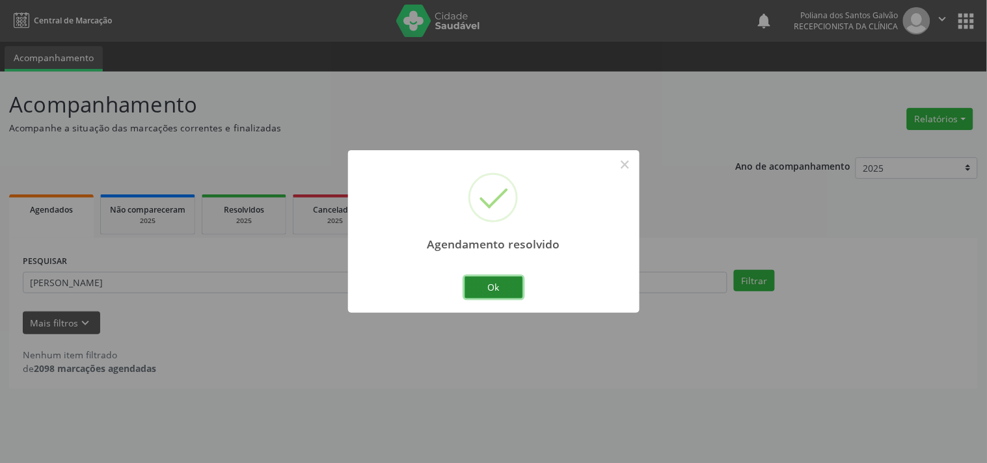
click at [496, 287] on button "Ok" at bounding box center [493, 287] width 59 height 22
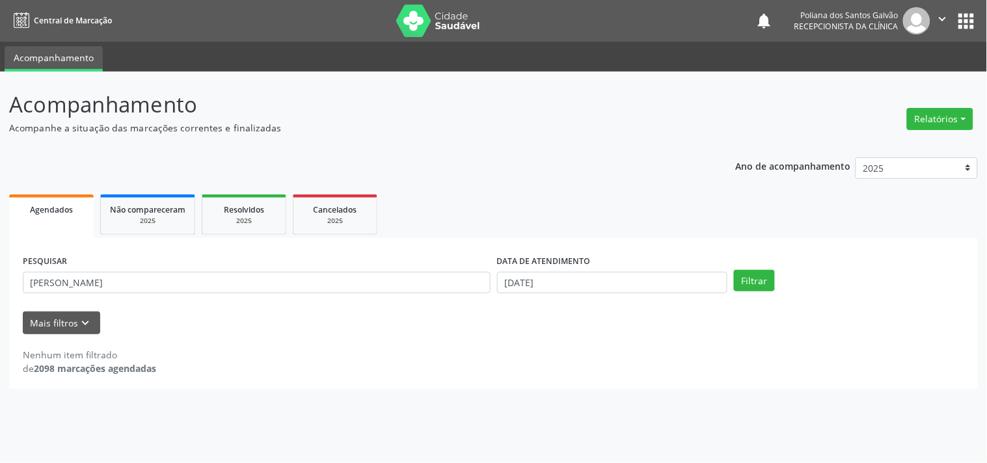
drag, startPoint x: 426, startPoint y: 268, endPoint x: 0, endPoint y: 74, distance: 468.3
click at [0, 81] on div "Acompanhamento Acompanhe a situação das marcações correntes e finalizadas Relat…" at bounding box center [493, 268] width 987 height 392
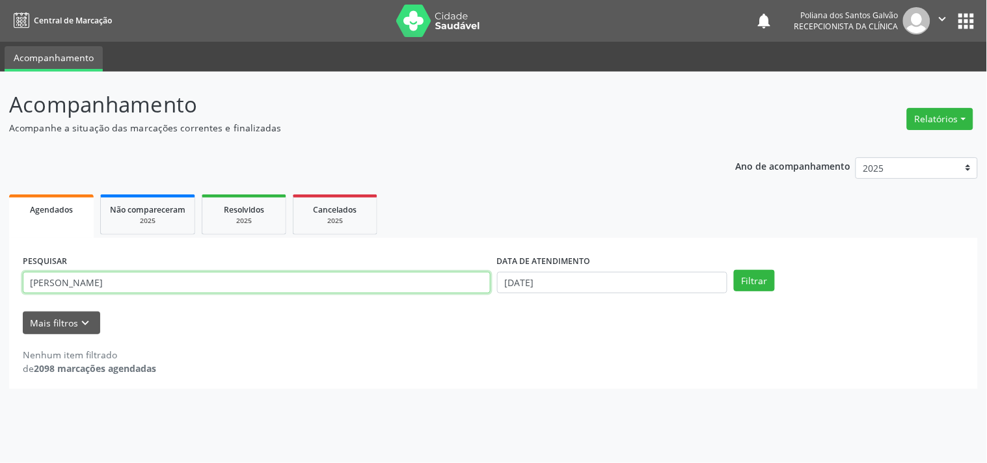
click at [72, 283] on input "[PERSON_NAME]" at bounding box center [257, 283] width 468 height 22
drag, startPoint x: 73, startPoint y: 283, endPoint x: 0, endPoint y: 181, distance: 125.4
click at [0, 216] on div "Acompanhamento Acompanhe a situação das marcações correntes e finalizadas Relat…" at bounding box center [493, 268] width 987 height 392
click at [734, 270] on button "Filtrar" at bounding box center [754, 281] width 41 height 22
click at [132, 277] on input "SILJ" at bounding box center [257, 283] width 468 height 22
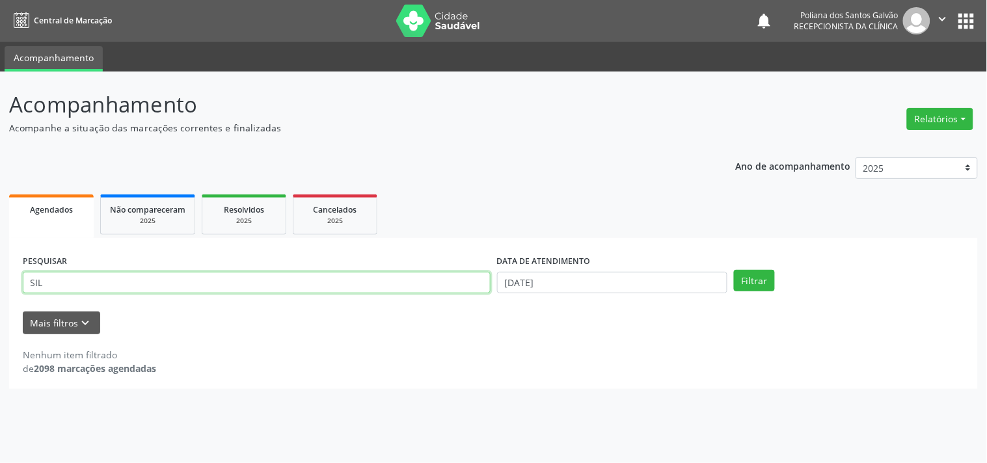
type input "SIL"
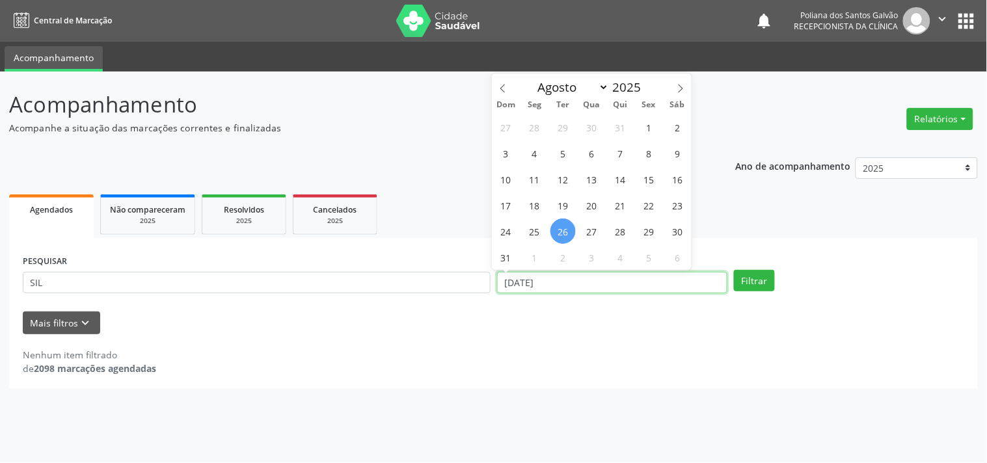
drag, startPoint x: 558, startPoint y: 282, endPoint x: 559, endPoint y: 270, distance: 11.8
click at [559, 281] on input "[DATE]" at bounding box center [612, 283] width 230 height 22
click at [530, 206] on span "18" at bounding box center [534, 205] width 25 height 25
type input "[DATE]"
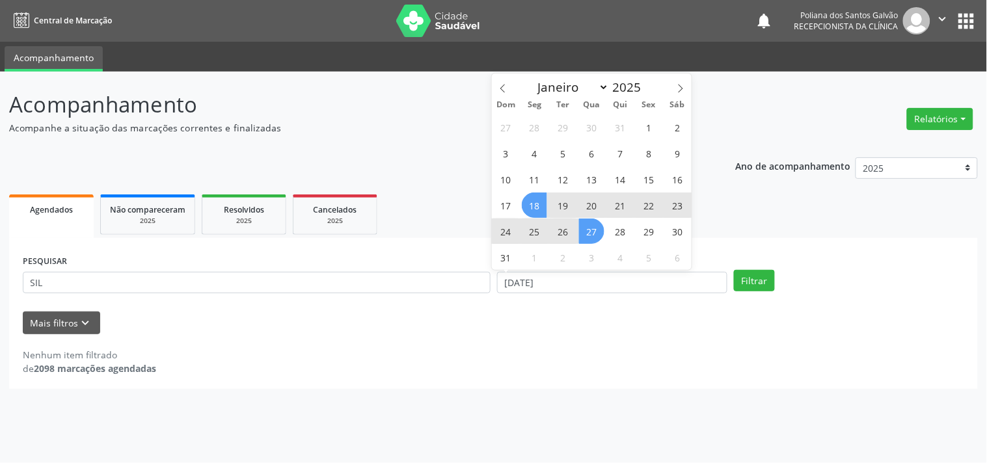
click at [589, 234] on span "27" at bounding box center [591, 231] width 25 height 25
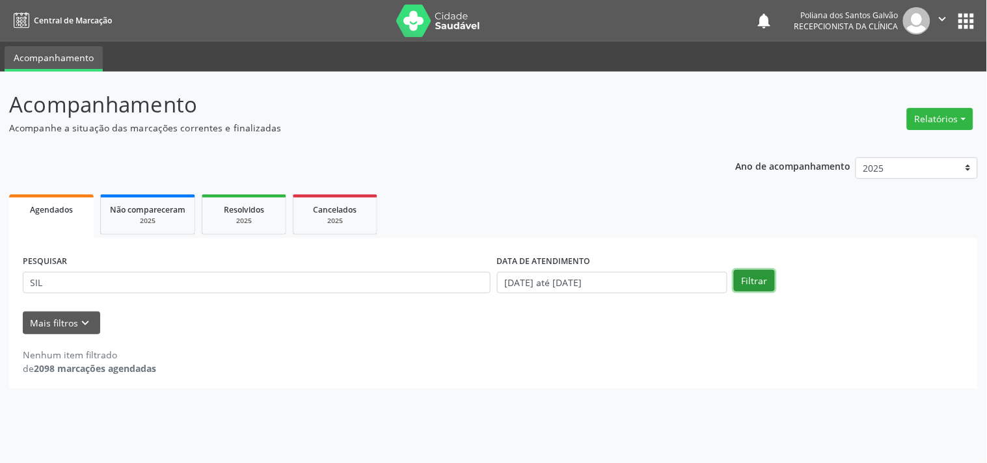
click at [763, 272] on button "Filtrar" at bounding box center [754, 281] width 41 height 22
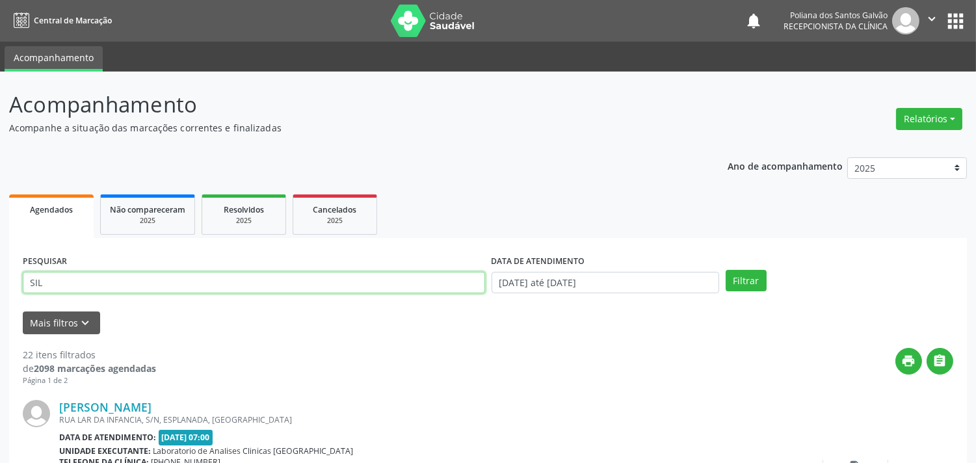
click at [113, 272] on input "SIL" at bounding box center [254, 283] width 462 height 22
type input "SILJAN"
click at [726, 270] on button "Filtrar" at bounding box center [746, 281] width 41 height 22
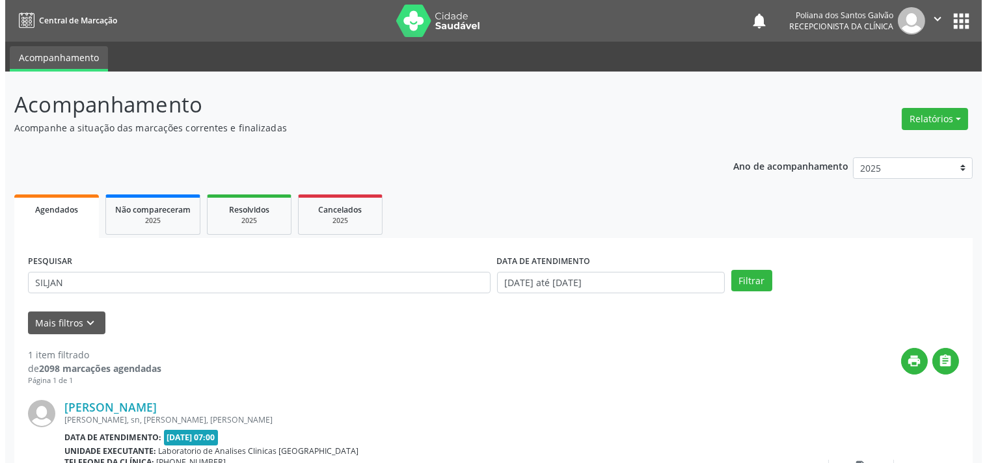
scroll to position [120, 0]
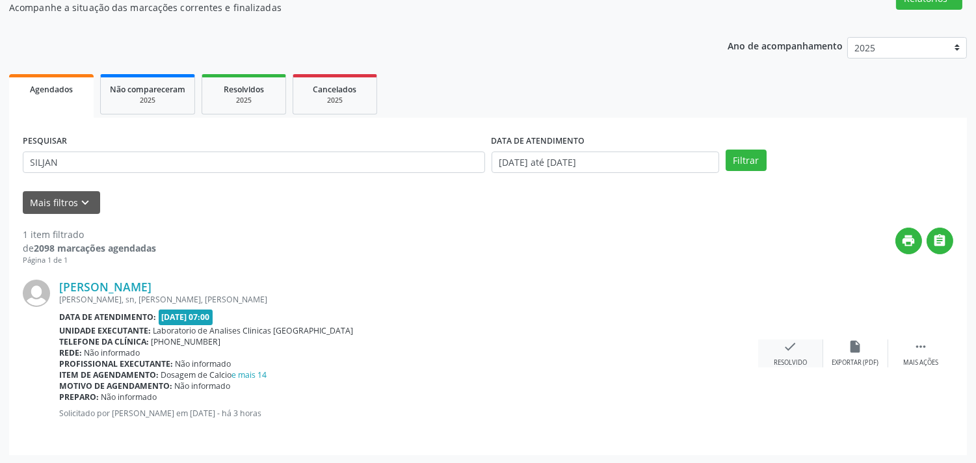
click at [781, 365] on div "Resolvido" at bounding box center [790, 362] width 33 height 9
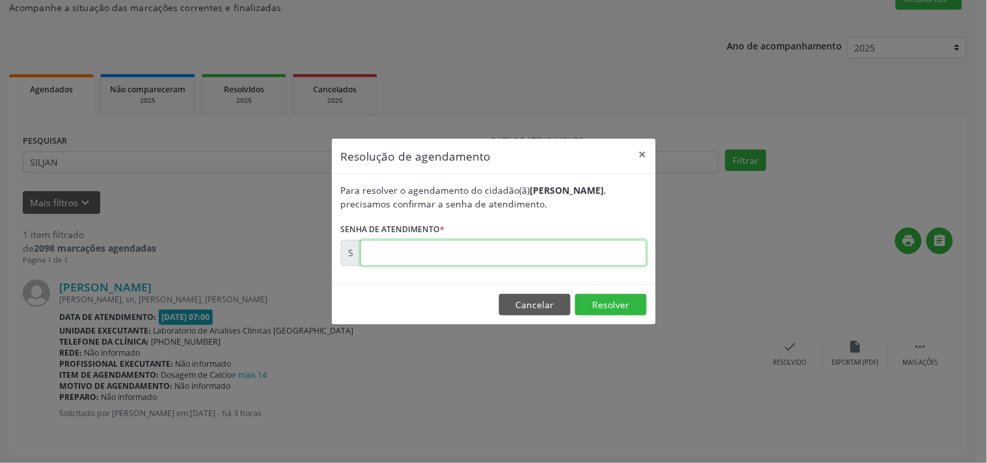
click at [591, 258] on input "text" at bounding box center [503, 253] width 286 height 26
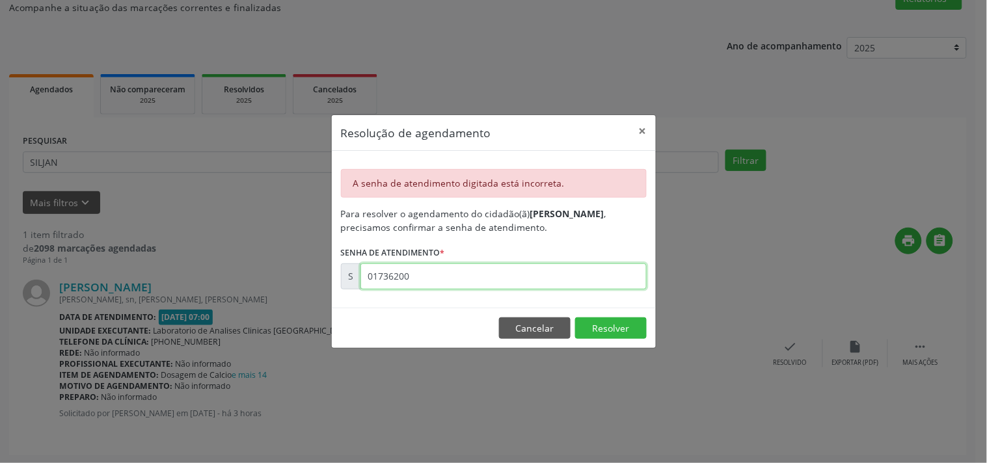
click at [582, 278] on input "01736200" at bounding box center [503, 276] width 286 height 26
type input "00173620"
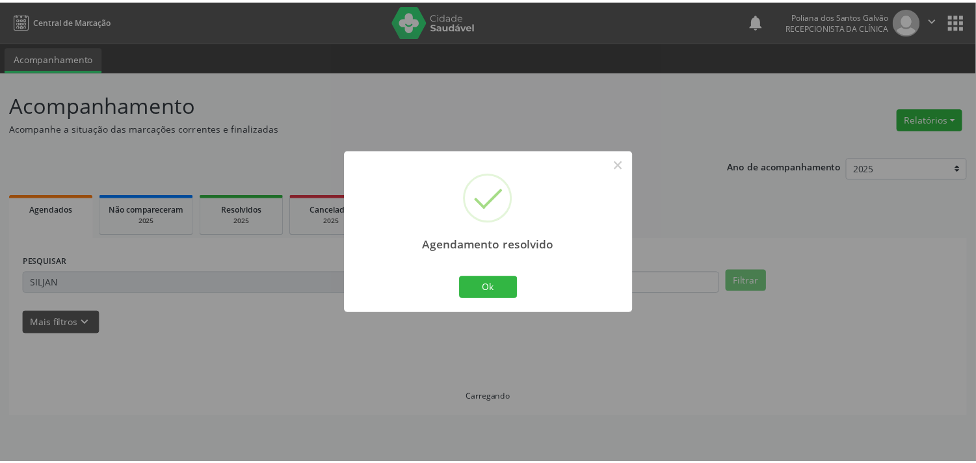
scroll to position [0, 0]
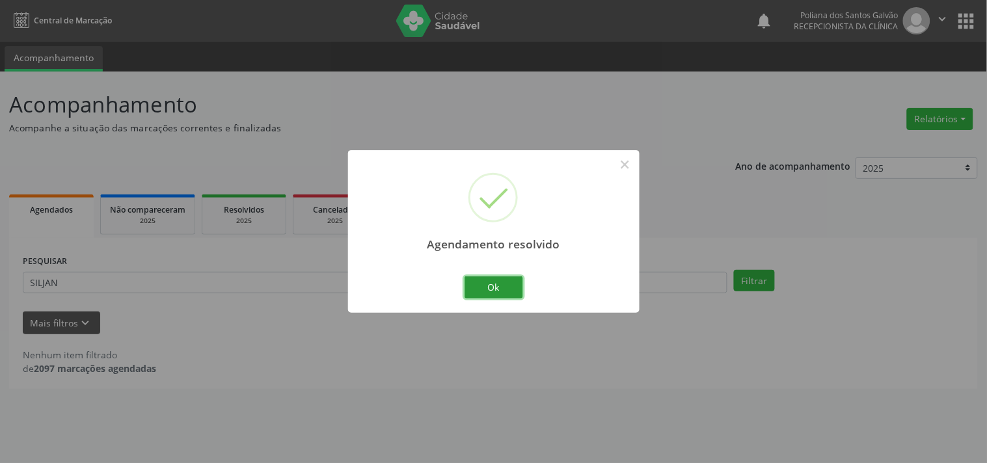
click at [496, 288] on button "Ok" at bounding box center [493, 287] width 59 height 22
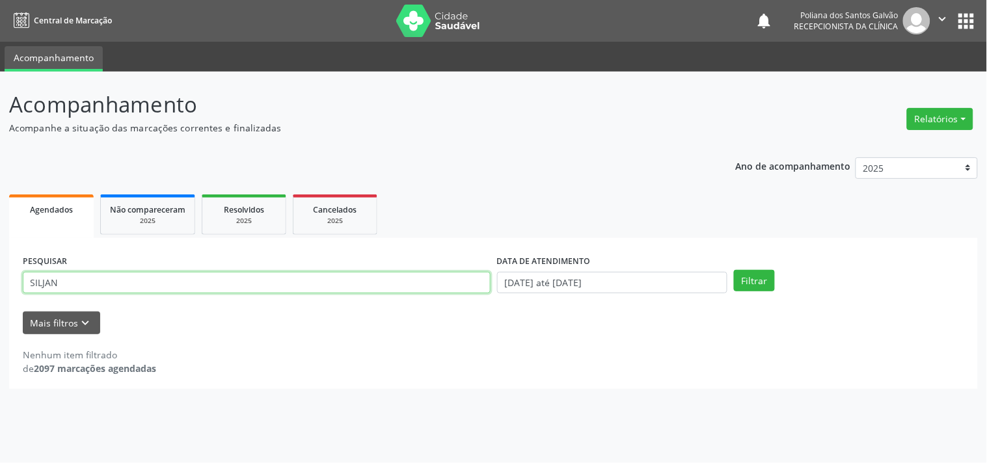
drag, startPoint x: 430, startPoint y: 289, endPoint x: 0, endPoint y: 10, distance: 512.2
click at [0, 33] on div "Central de Marcação notifications Poliana dos Santos Galvão Recepcionista da cl…" at bounding box center [493, 231] width 987 height 463
click at [734, 270] on button "Filtrar" at bounding box center [754, 281] width 41 height 22
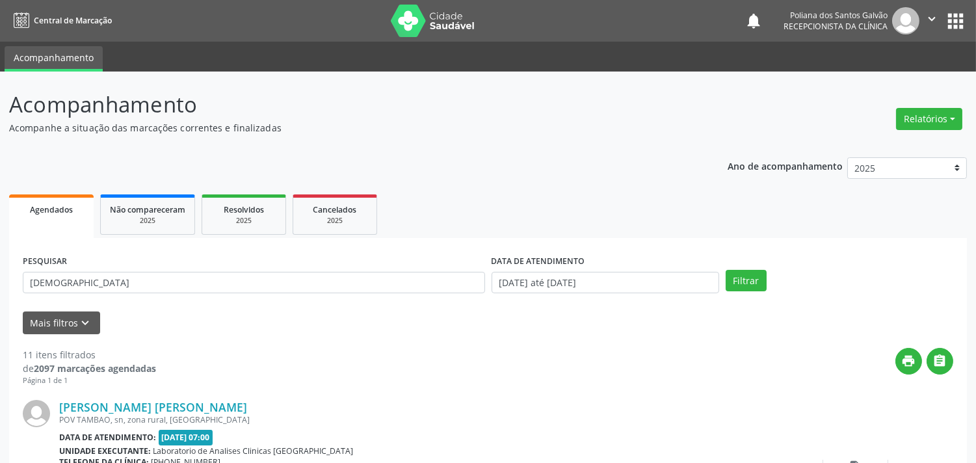
drag, startPoint x: 168, startPoint y: 293, endPoint x: 158, endPoint y: 289, distance: 10.5
click at [159, 291] on div "PESQUISAR SANTO" at bounding box center [254, 277] width 469 height 51
click at [158, 289] on input "[DEMOGRAPHIC_DATA]" at bounding box center [254, 283] width 462 height 22
type input "[PERSON_NAME]"
click at [726, 270] on button "Filtrar" at bounding box center [746, 281] width 41 height 22
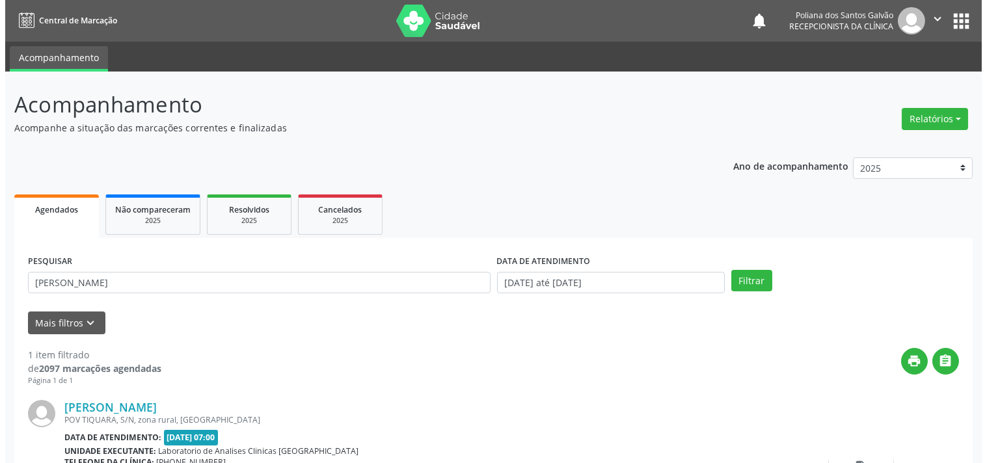
scroll to position [120, 0]
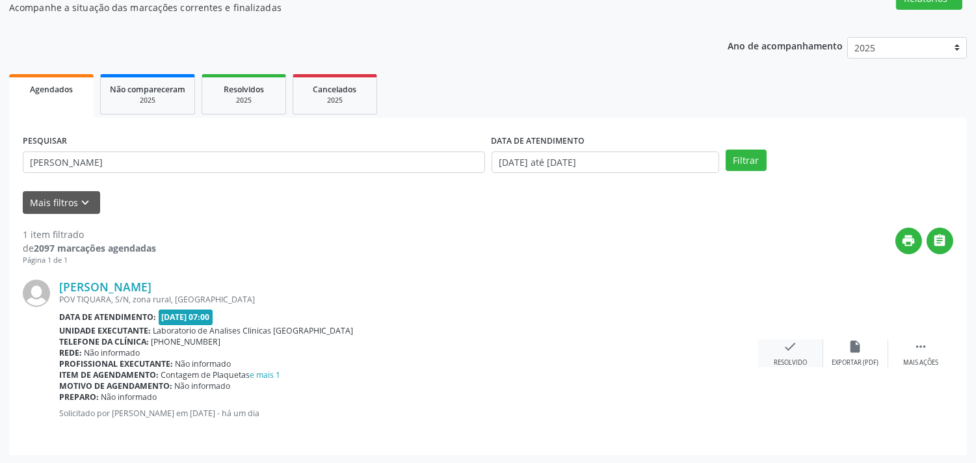
click at [797, 349] on icon "check" at bounding box center [791, 347] width 14 height 14
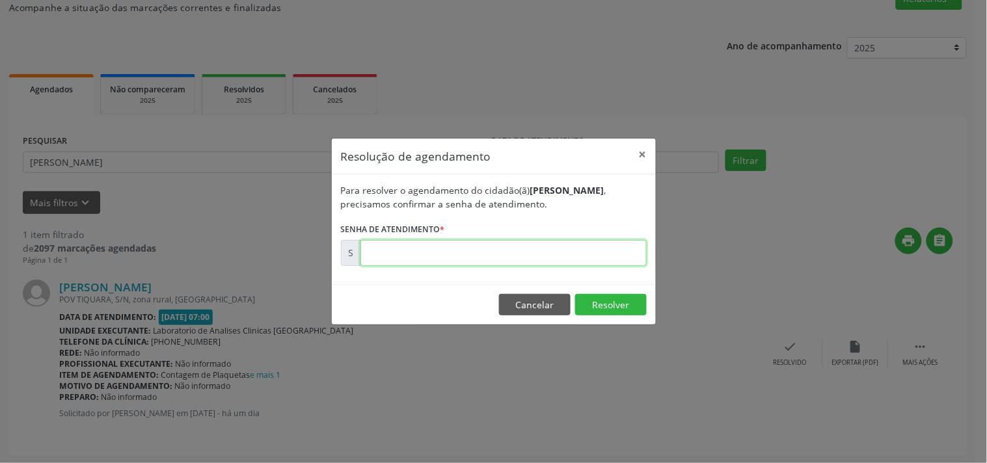
click at [613, 261] on input "text" at bounding box center [503, 253] width 286 height 26
type input "00173478"
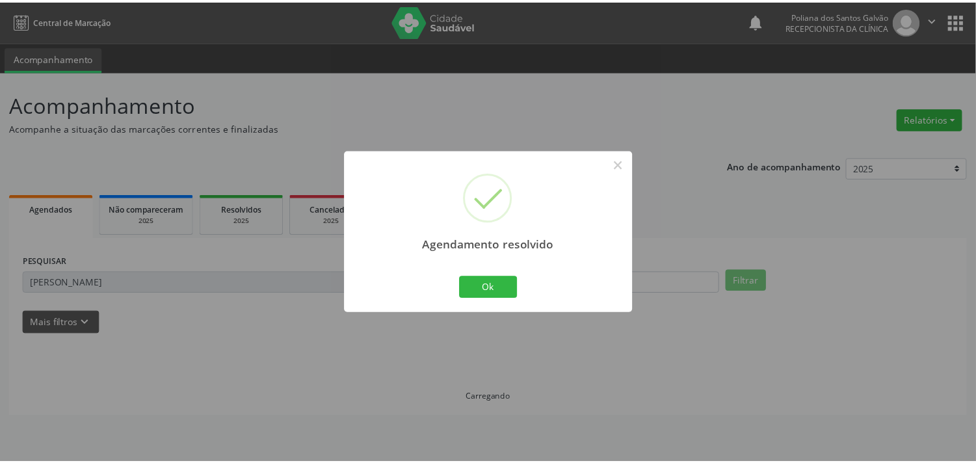
scroll to position [0, 0]
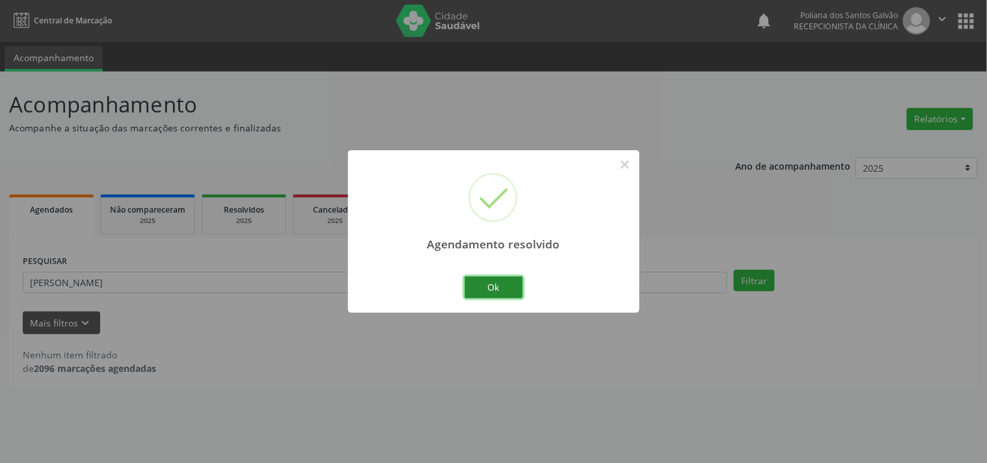
click at [490, 284] on button "Ok" at bounding box center [493, 287] width 59 height 22
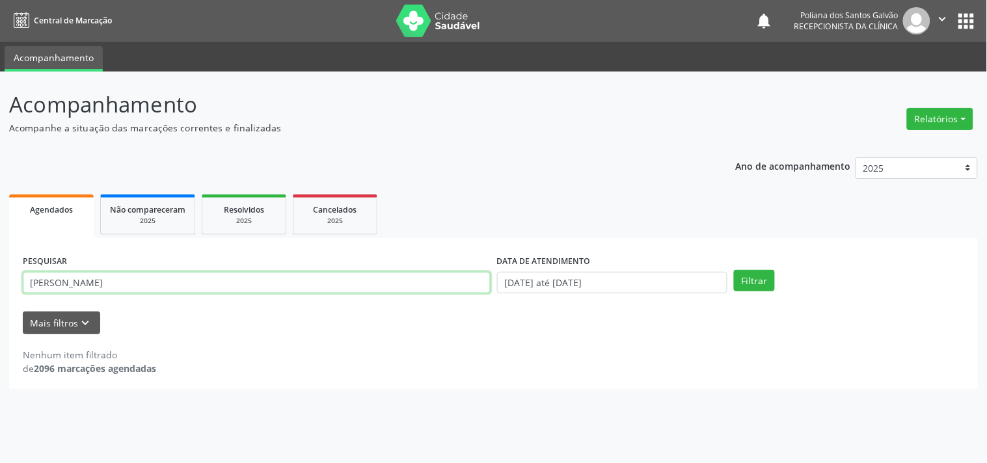
drag, startPoint x: 433, startPoint y: 290, endPoint x: 0, endPoint y: 92, distance: 475.6
click at [0, 96] on div "Acompanhamento Acompanhe a situação das marcações correntes e finalizadas Relat…" at bounding box center [493, 268] width 987 height 392
type input "[PERSON_NAME]"
click at [734, 270] on button "Filtrar" at bounding box center [754, 281] width 41 height 22
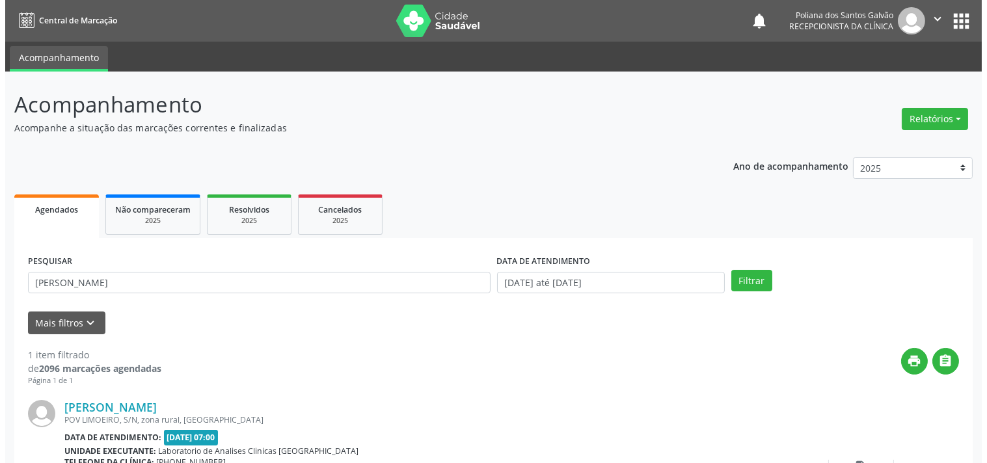
scroll to position [120, 0]
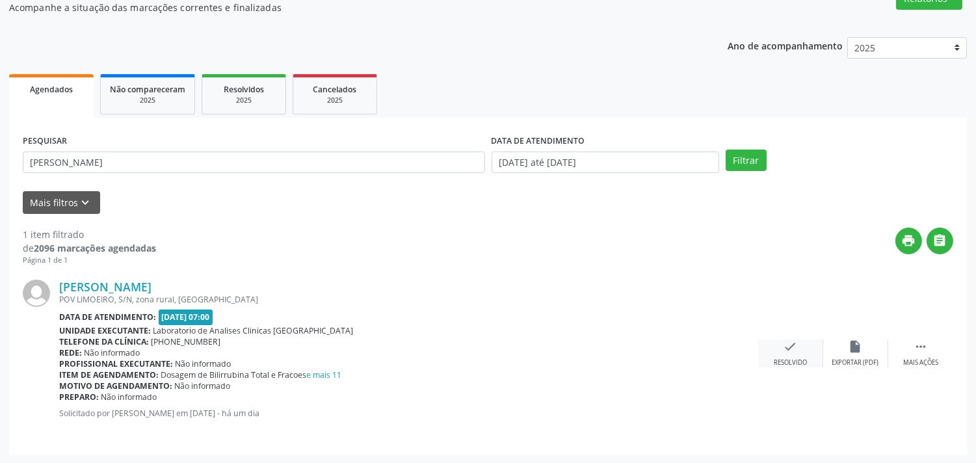
click at [772, 351] on div "check Resolvido" at bounding box center [790, 354] width 65 height 28
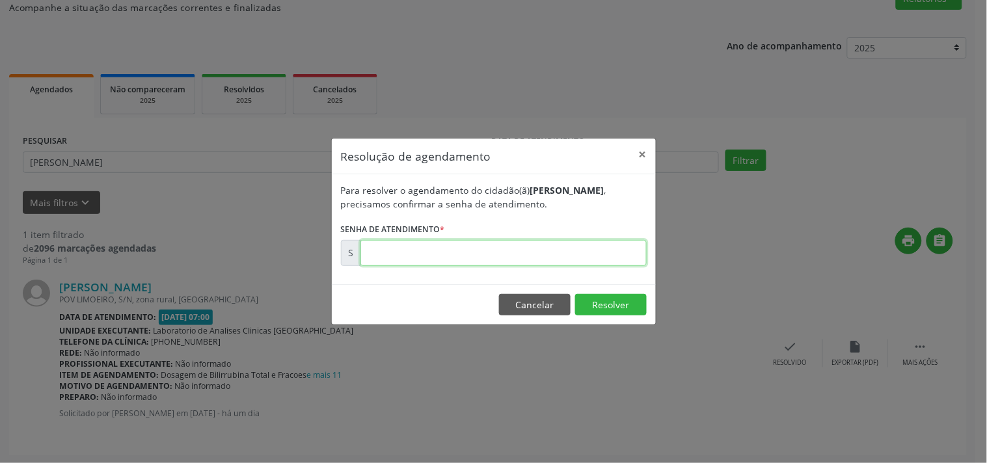
click at [609, 252] on input "text" at bounding box center [503, 253] width 286 height 26
type input "00173465"
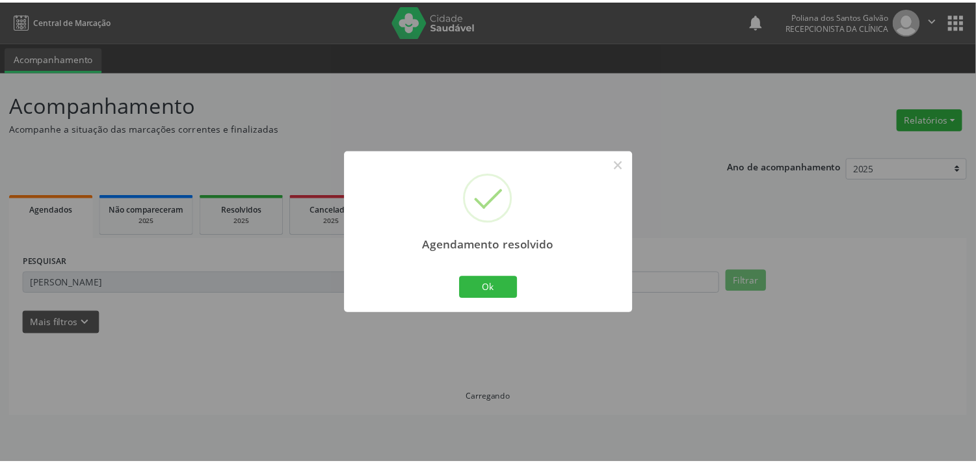
scroll to position [0, 0]
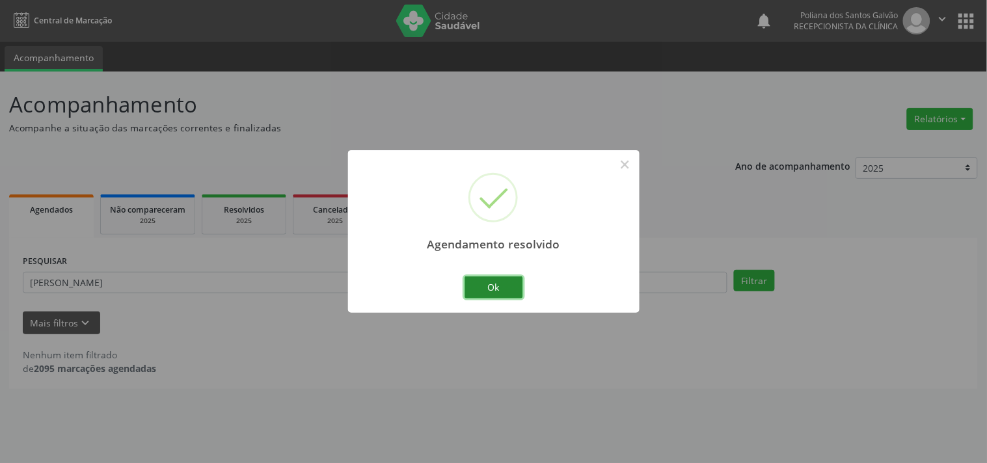
drag, startPoint x: 491, startPoint y: 295, endPoint x: 388, endPoint y: 295, distance: 102.8
click at [483, 295] on button "Ok" at bounding box center [493, 287] width 59 height 22
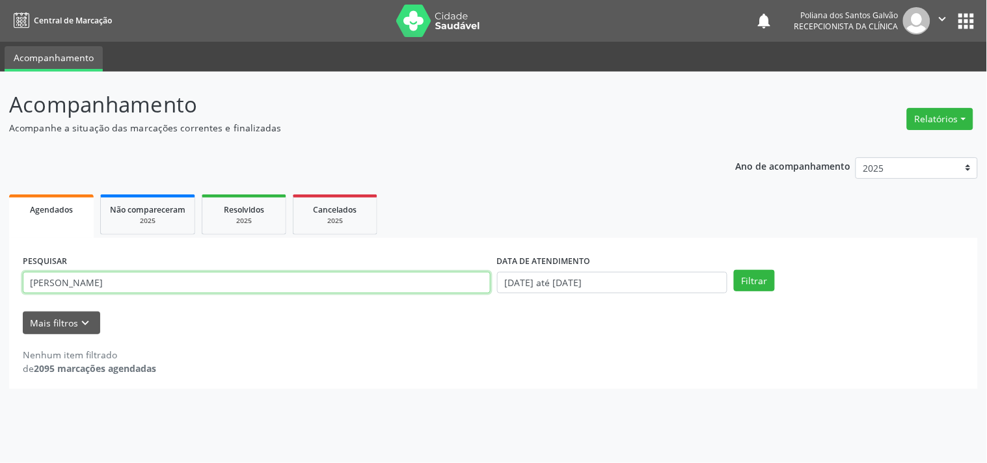
drag, startPoint x: 386, startPoint y: 293, endPoint x: 0, endPoint y: 168, distance: 405.4
click at [0, 252] on div "Acompanhamento Acompanhe a situação das marcações correntes e finalizadas Relat…" at bounding box center [493, 268] width 987 height 392
type input "[PERSON_NAME]"
click at [734, 270] on button "Filtrar" at bounding box center [754, 281] width 41 height 22
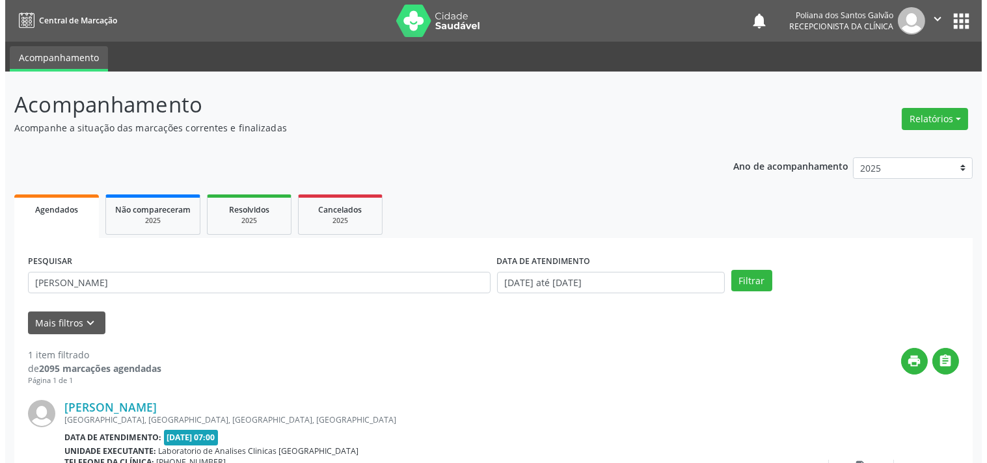
scroll to position [120, 0]
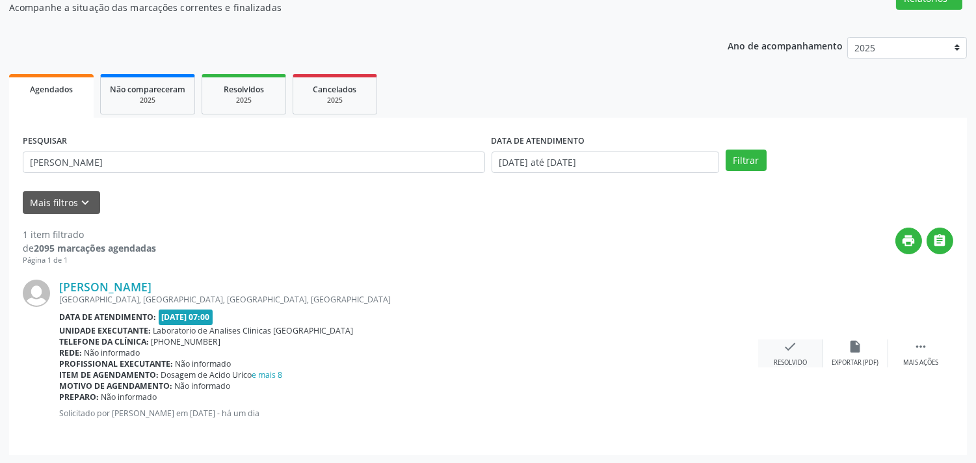
click at [785, 362] on div "Resolvido" at bounding box center [790, 362] width 33 height 9
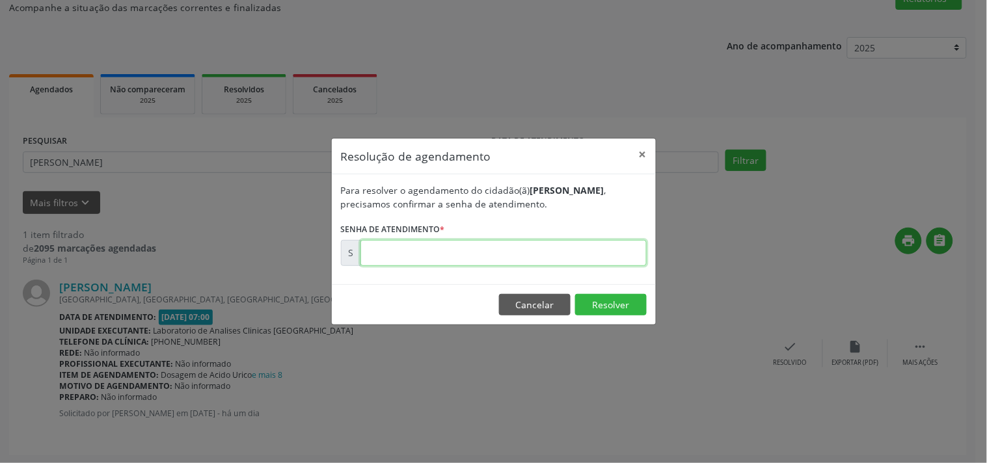
click at [597, 254] on input "text" at bounding box center [503, 253] width 286 height 26
type input "00173482"
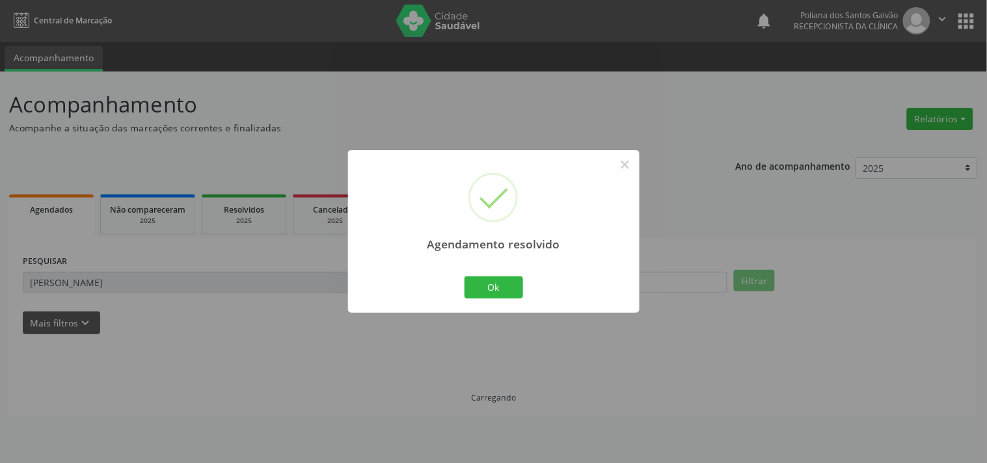
scroll to position [0, 0]
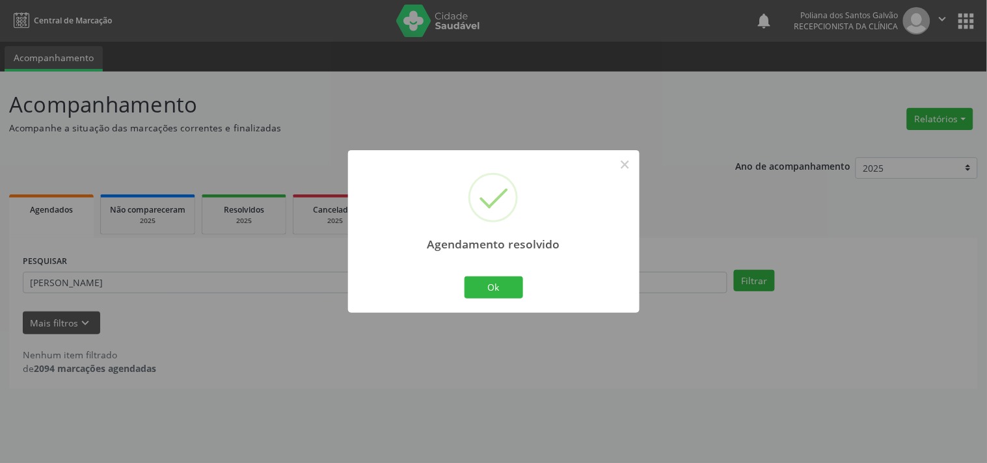
drag, startPoint x: 506, startPoint y: 309, endPoint x: 349, endPoint y: 155, distance: 219.9
click at [501, 302] on div "Agendamento resolvido × Ok Cancel" at bounding box center [493, 231] width 291 height 162
click at [484, 283] on button "Ok" at bounding box center [493, 287] width 59 height 22
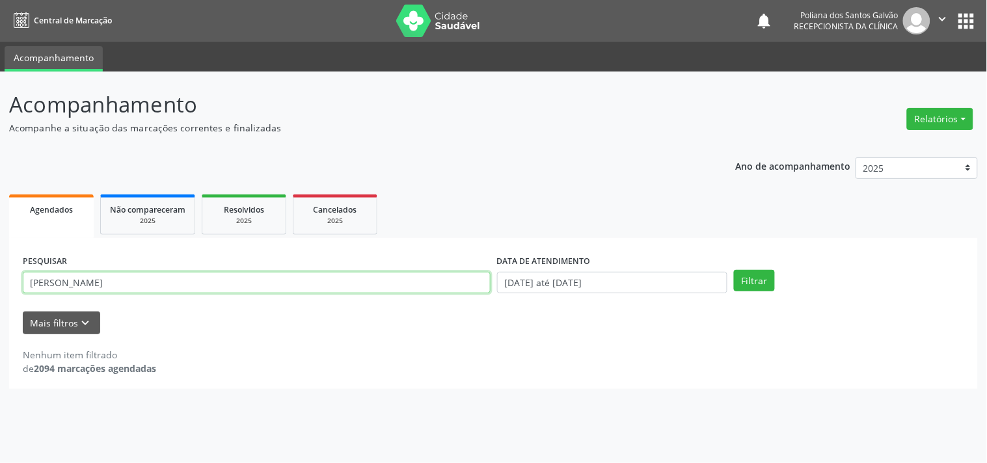
drag, startPoint x: 362, startPoint y: 284, endPoint x: 0, endPoint y: 174, distance: 378.0
click at [0, 181] on div "Acompanhamento Acompanhe a situação das marcações correntes e finalizadas Relat…" at bounding box center [493, 268] width 987 height 392
type input "TEREZINHA"
click at [734, 270] on button "Filtrar" at bounding box center [754, 281] width 41 height 22
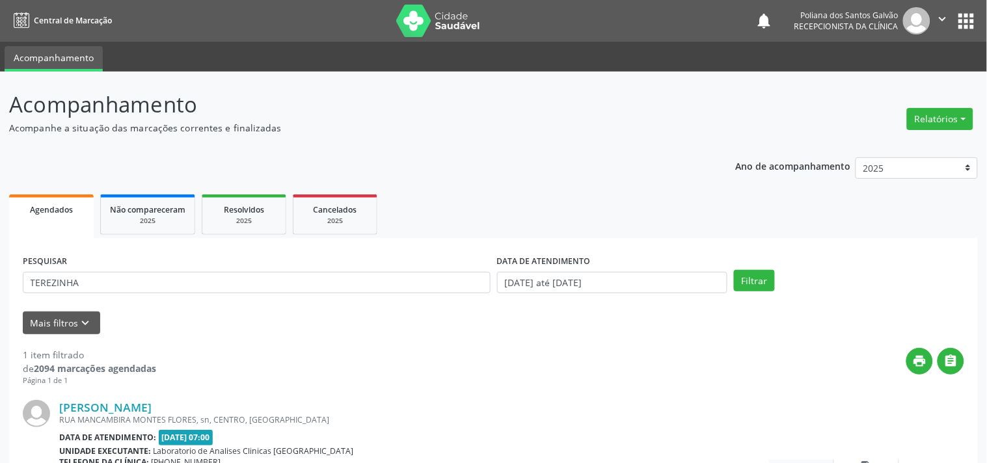
scroll to position [120, 0]
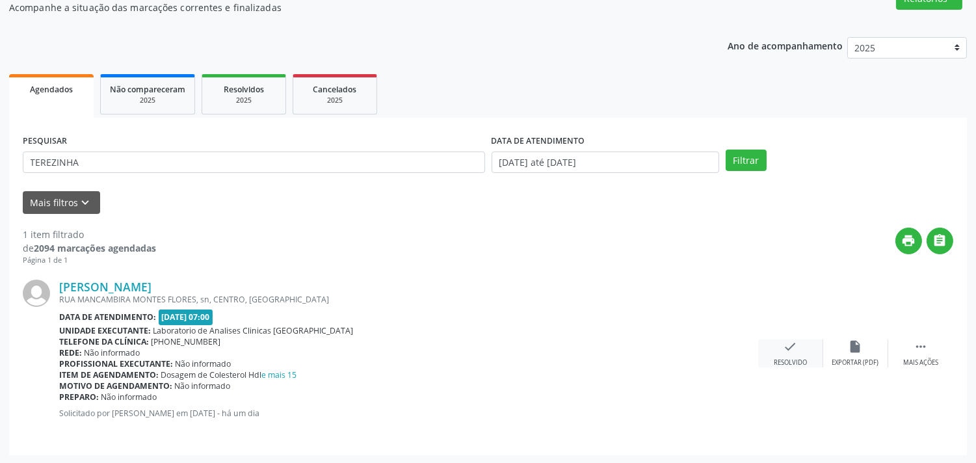
click at [789, 345] on icon "check" at bounding box center [791, 347] width 14 height 14
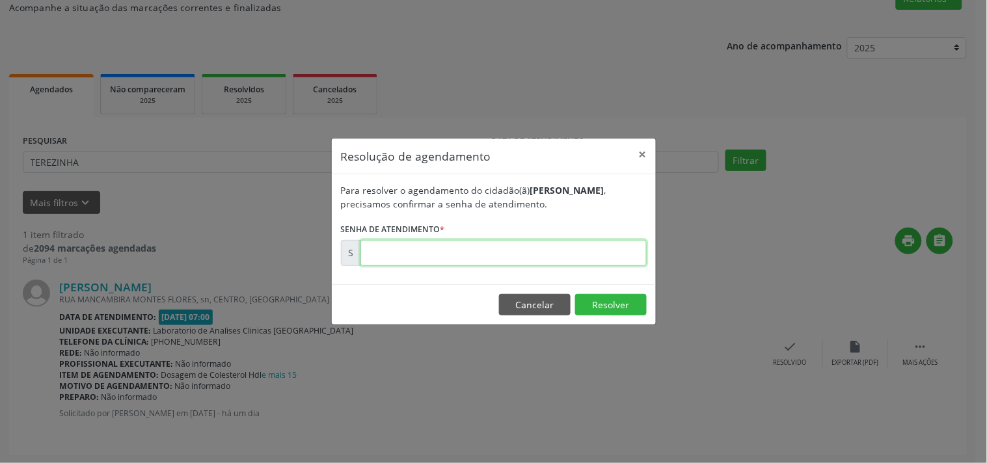
click at [612, 256] on input "text" at bounding box center [503, 253] width 286 height 26
type input "00173488"
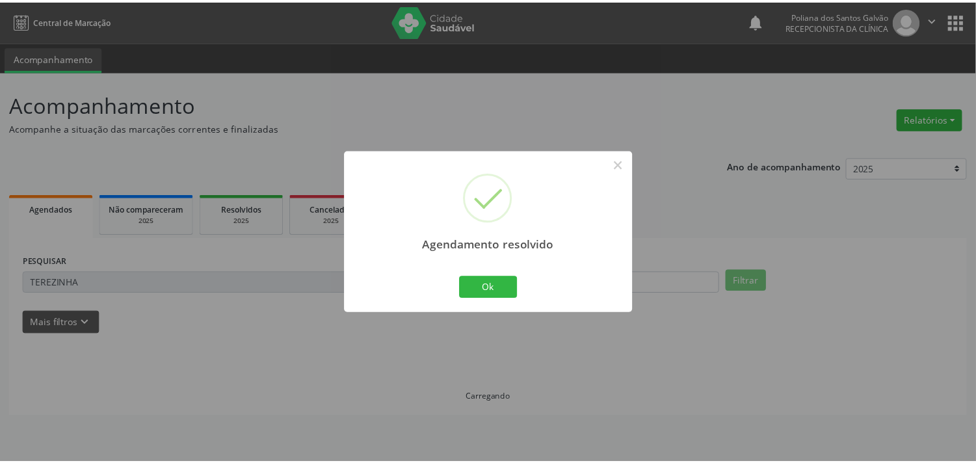
scroll to position [0, 0]
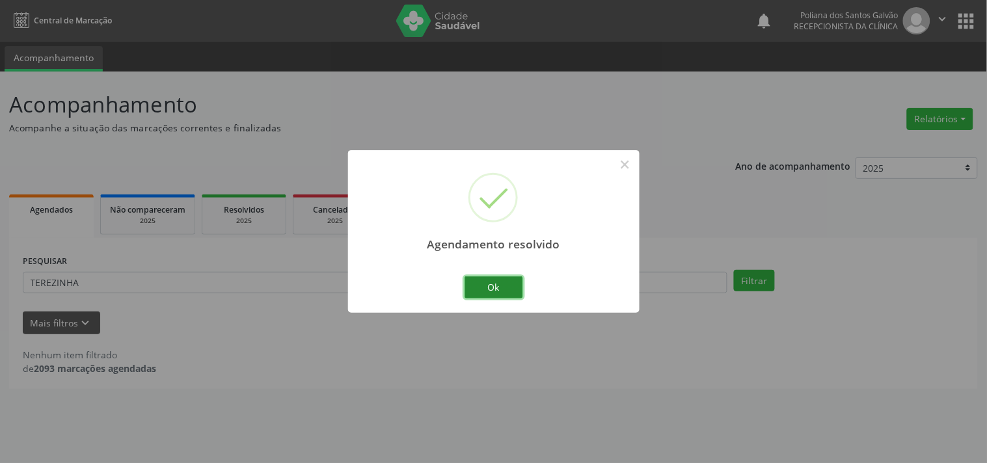
click at [474, 288] on button "Ok" at bounding box center [493, 287] width 59 height 22
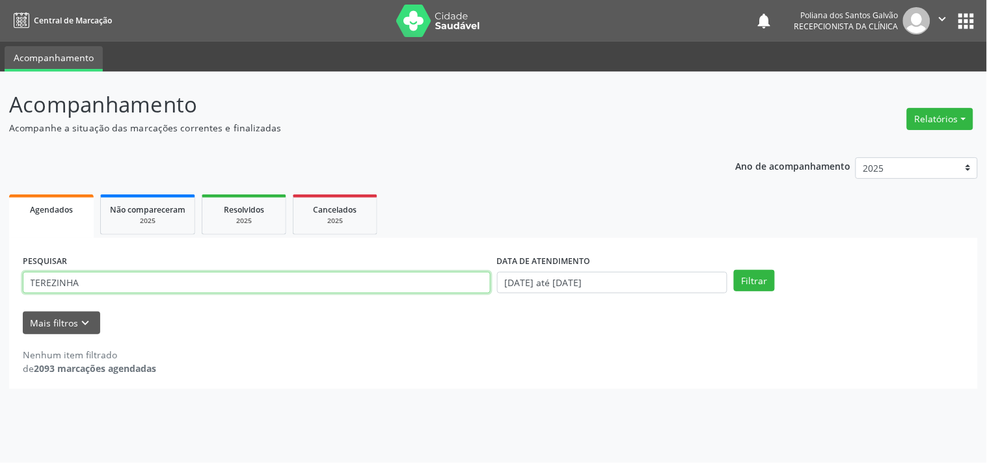
drag, startPoint x: 391, startPoint y: 293, endPoint x: 0, endPoint y: 126, distance: 425.4
click at [0, 126] on div "Acompanhamento Acompanhe a situação das marcações correntes e finalizadas Relat…" at bounding box center [493, 268] width 987 height 392
type input "ELZA"
click at [734, 270] on button "Filtrar" at bounding box center [754, 281] width 41 height 22
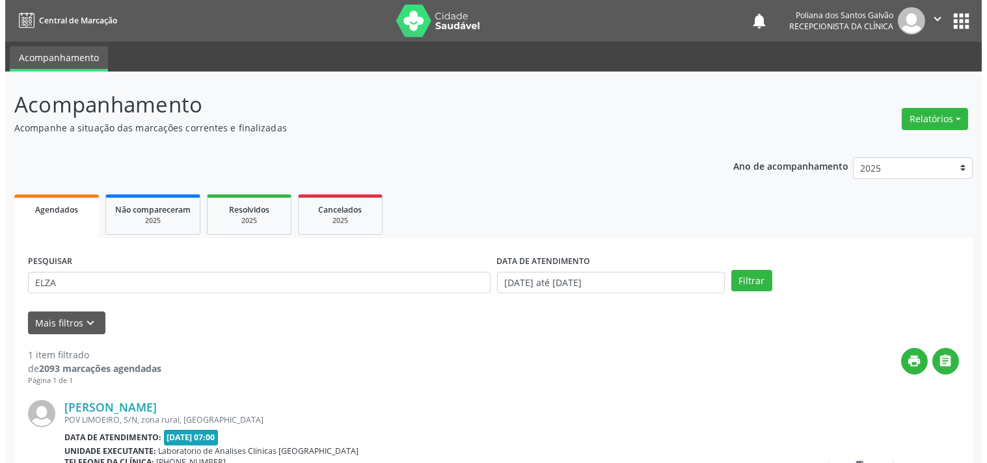
scroll to position [120, 0]
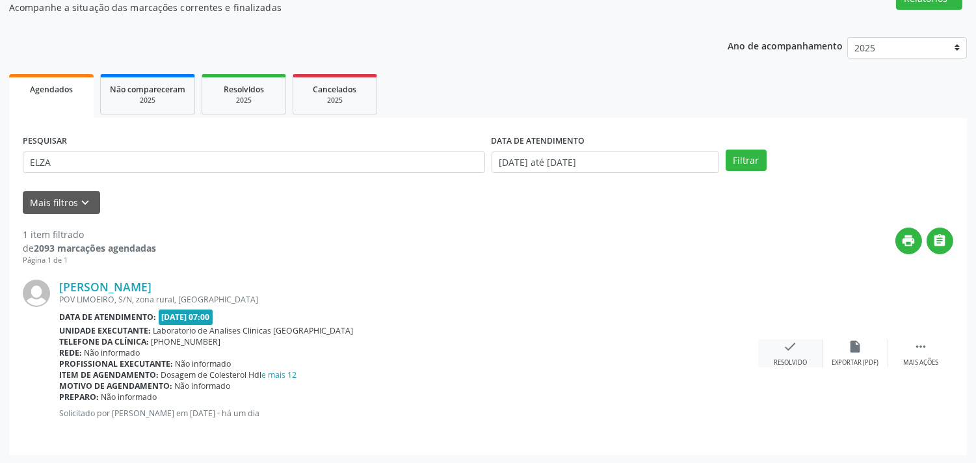
drag, startPoint x: 783, startPoint y: 333, endPoint x: 783, endPoint y: 341, distance: 7.8
click at [783, 336] on div "[PERSON_NAME] [GEOGRAPHIC_DATA], S/N, zona rural, [GEOGRAPHIC_DATA] Data de ate…" at bounding box center [488, 354] width 931 height 176
click at [784, 347] on icon "check" at bounding box center [791, 347] width 14 height 14
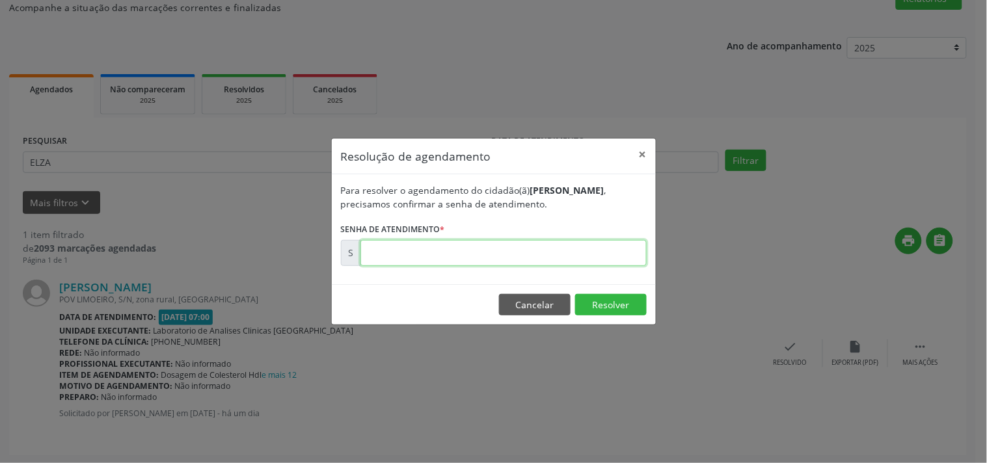
click at [600, 252] on input "text" at bounding box center [503, 253] width 286 height 26
type input "00173483"
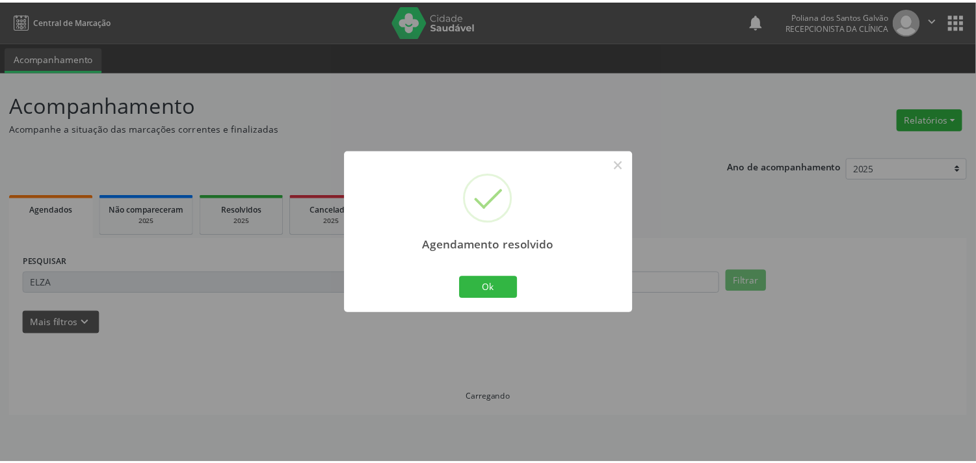
scroll to position [0, 0]
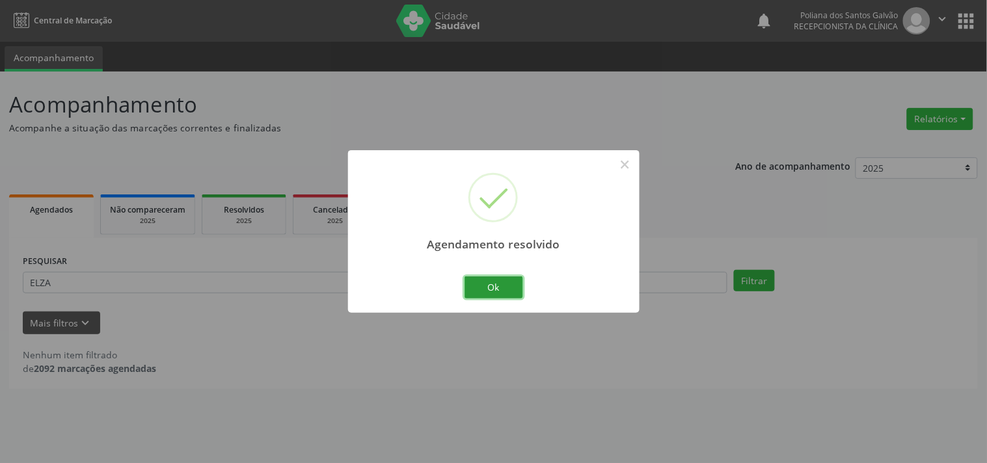
drag, startPoint x: 481, startPoint y: 293, endPoint x: 371, endPoint y: 291, distance: 109.9
click at [479, 291] on button "Ok" at bounding box center [493, 287] width 59 height 22
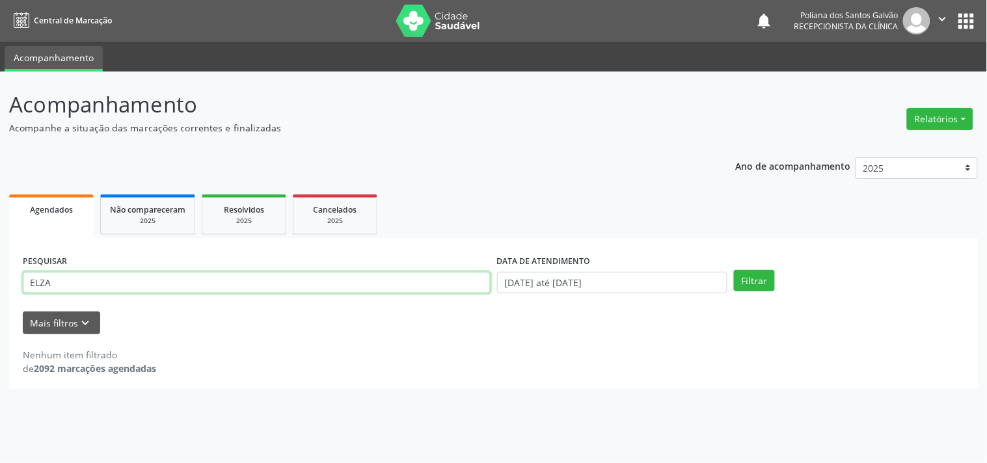
drag, startPoint x: 79, startPoint y: 202, endPoint x: 0, endPoint y: 76, distance: 148.5
click at [0, 95] on div "Acompanhamento Acompanhe a situação das marcações correntes e finalizadas Relat…" at bounding box center [493, 268] width 987 height 392
type input "DENOUR"
click at [734, 270] on button "Filtrar" at bounding box center [754, 281] width 41 height 22
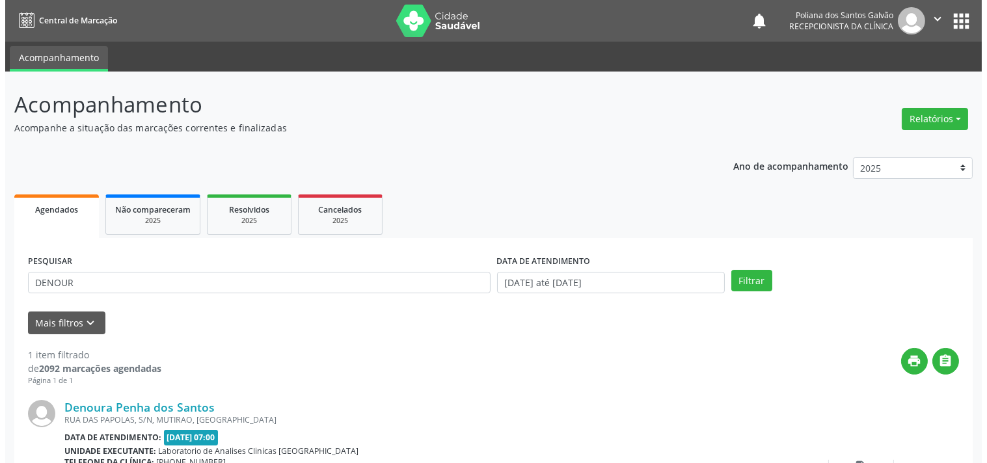
scroll to position [120, 0]
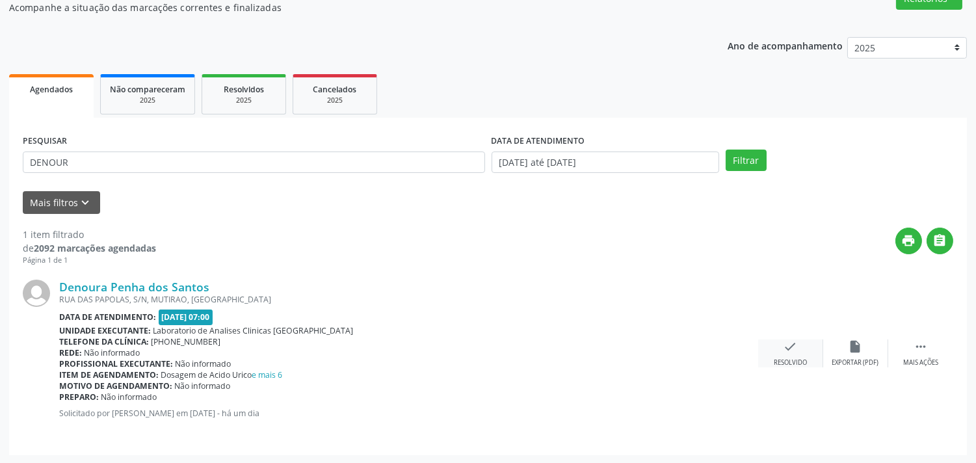
click at [788, 350] on icon "check" at bounding box center [791, 347] width 14 height 14
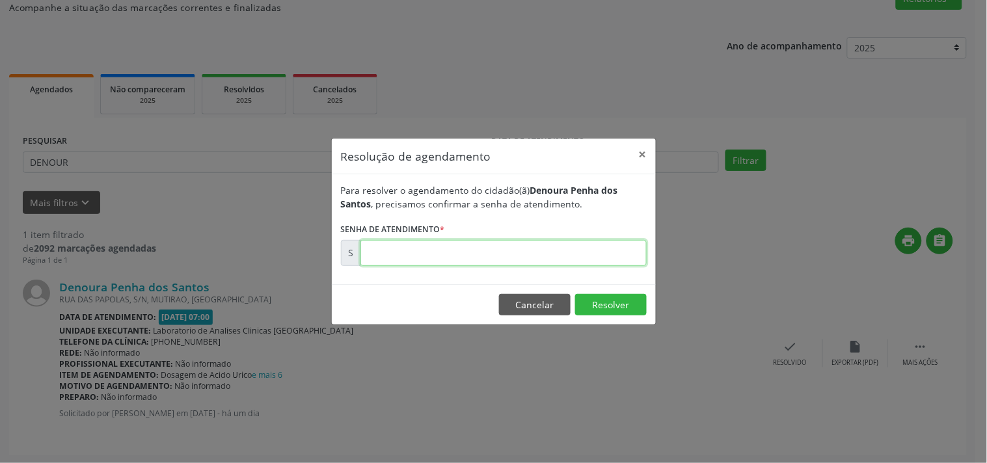
click at [569, 254] on input "text" at bounding box center [503, 253] width 286 height 26
type input "00173464"
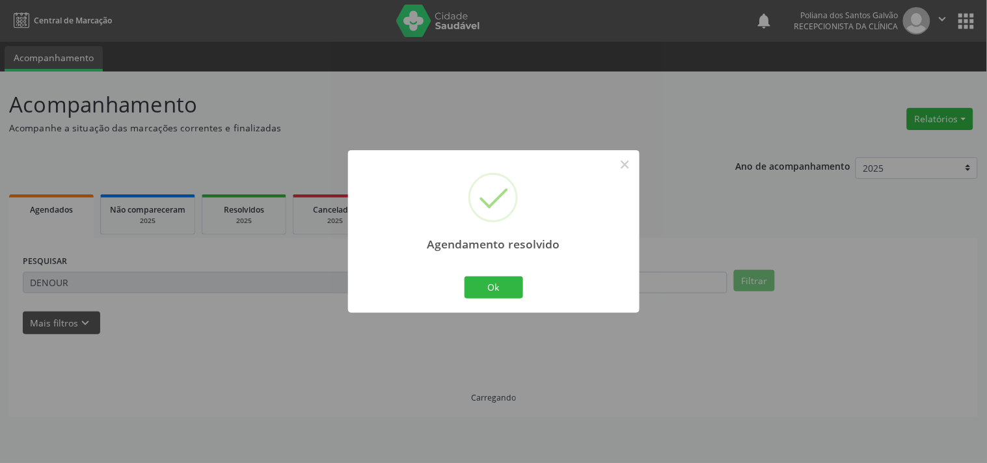
scroll to position [0, 0]
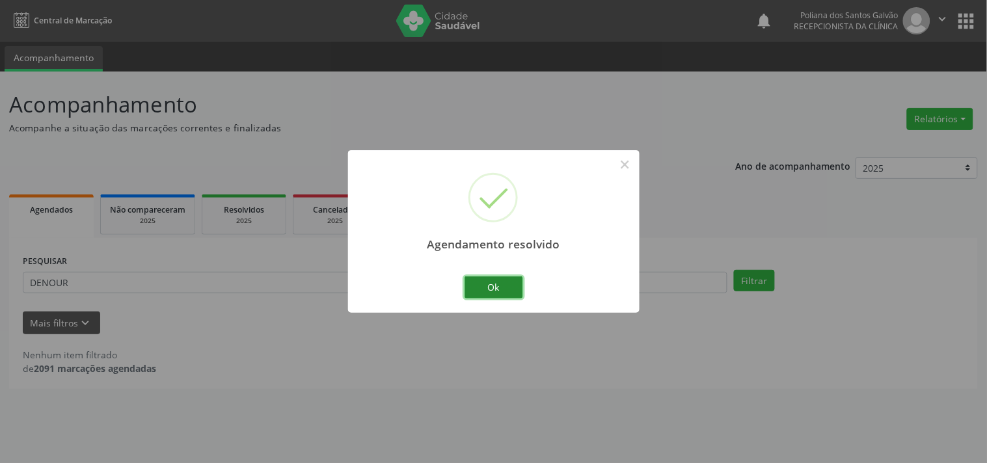
click at [476, 289] on button "Ok" at bounding box center [493, 287] width 59 height 22
